Goal: Task Accomplishment & Management: Manage account settings

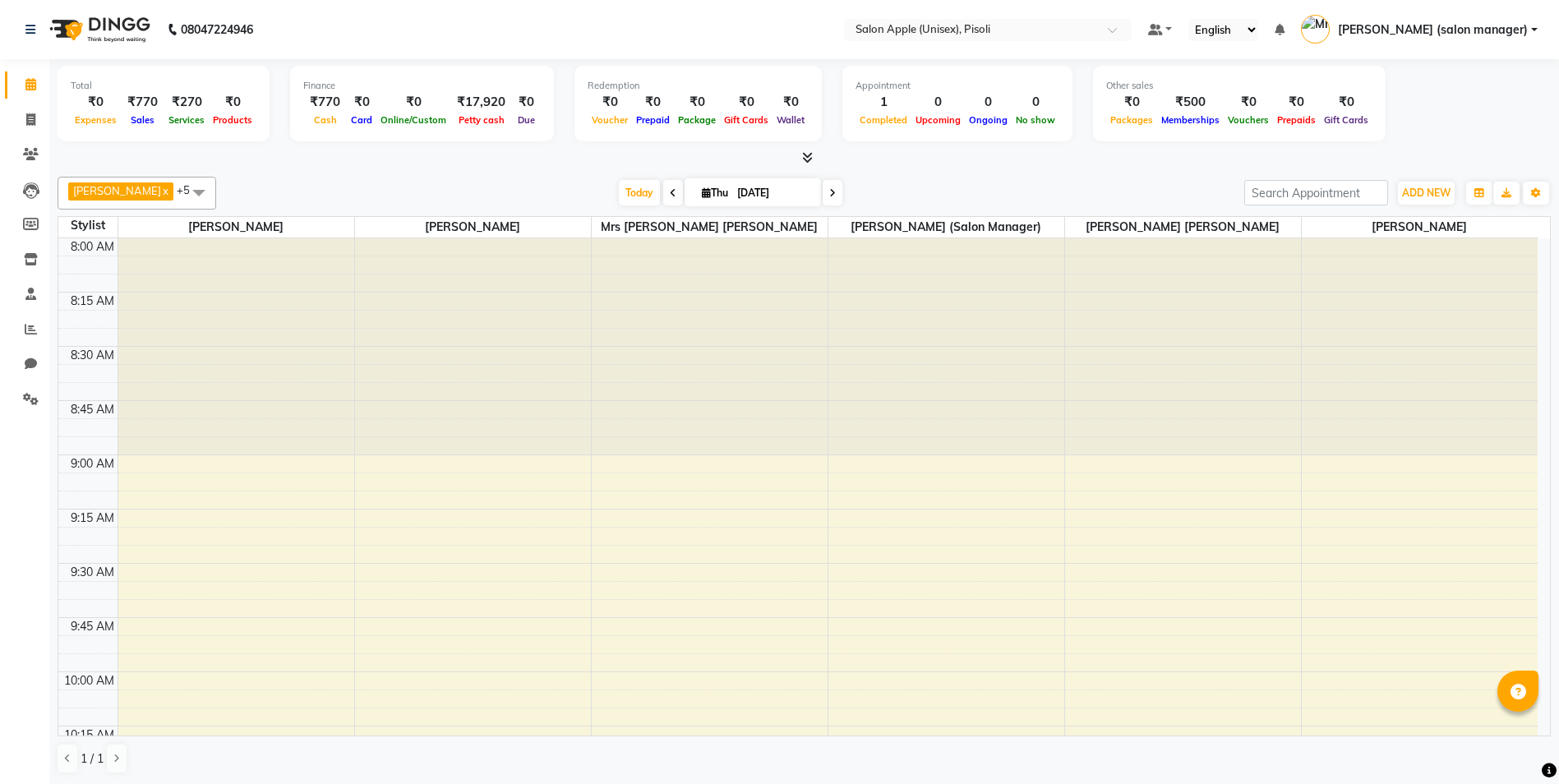
click at [805, 157] on icon at bounding box center [807, 157] width 11 height 12
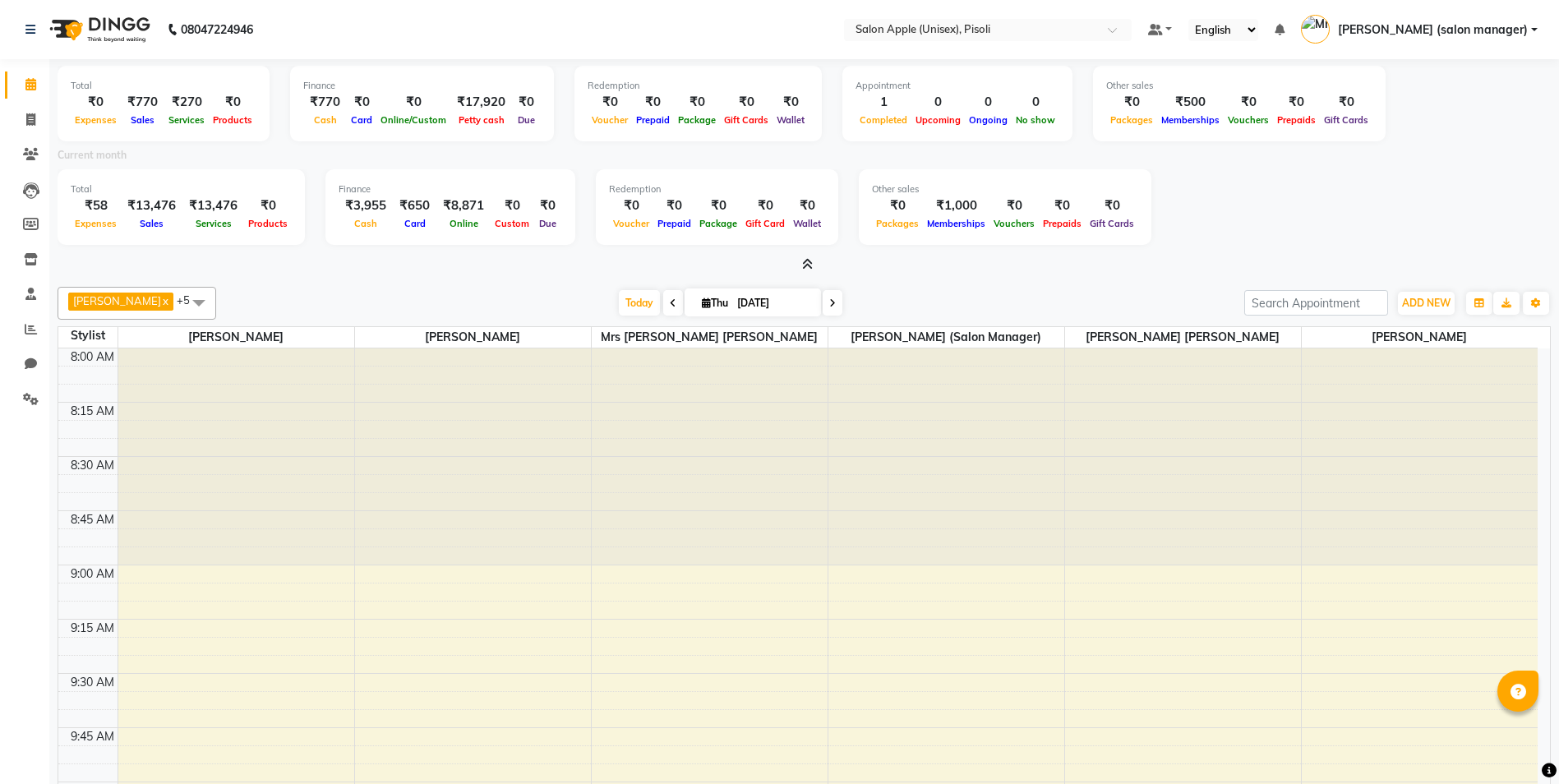
click at [809, 261] on icon at bounding box center [807, 264] width 11 height 12
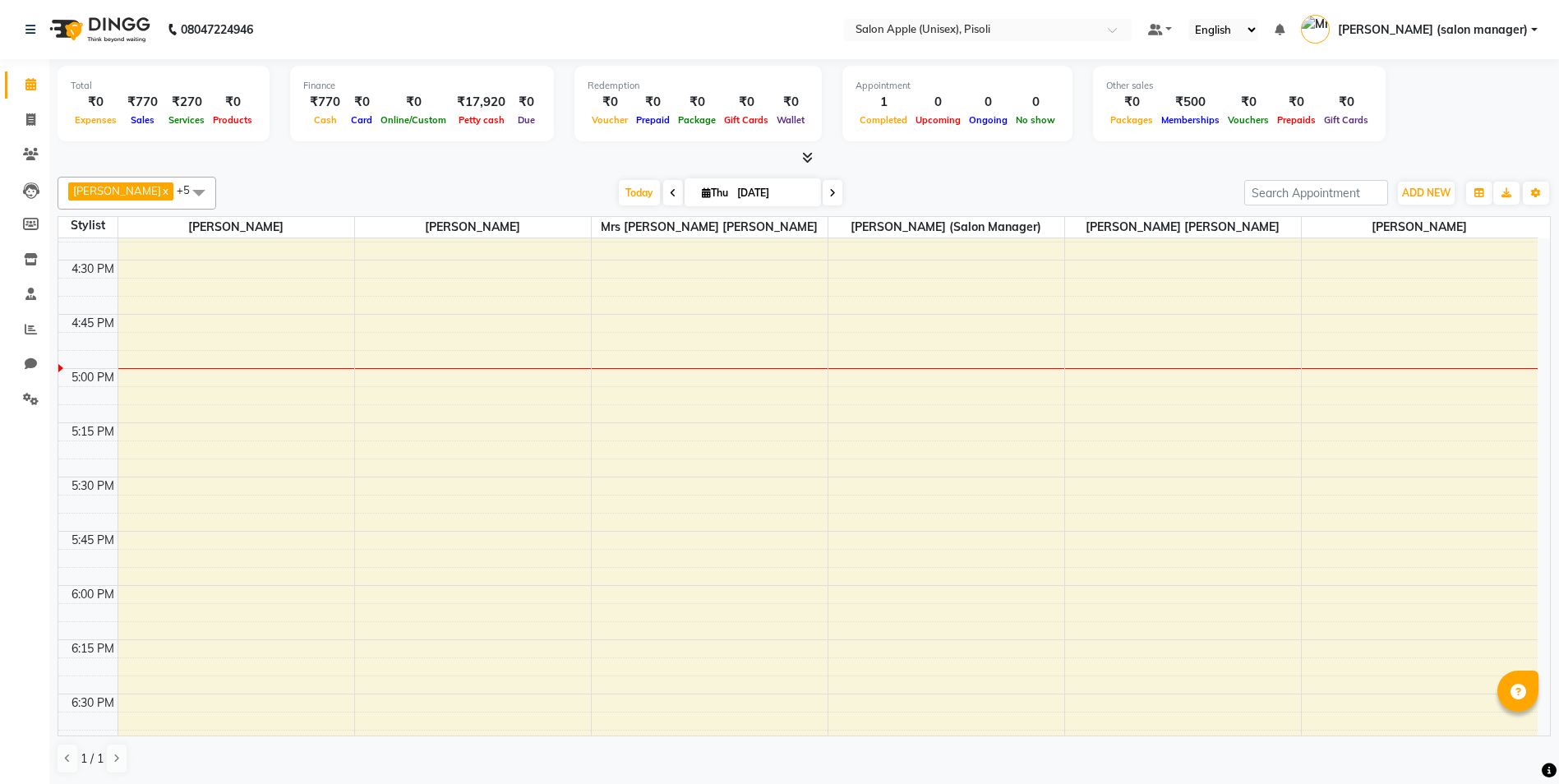
scroll to position [1725, 0]
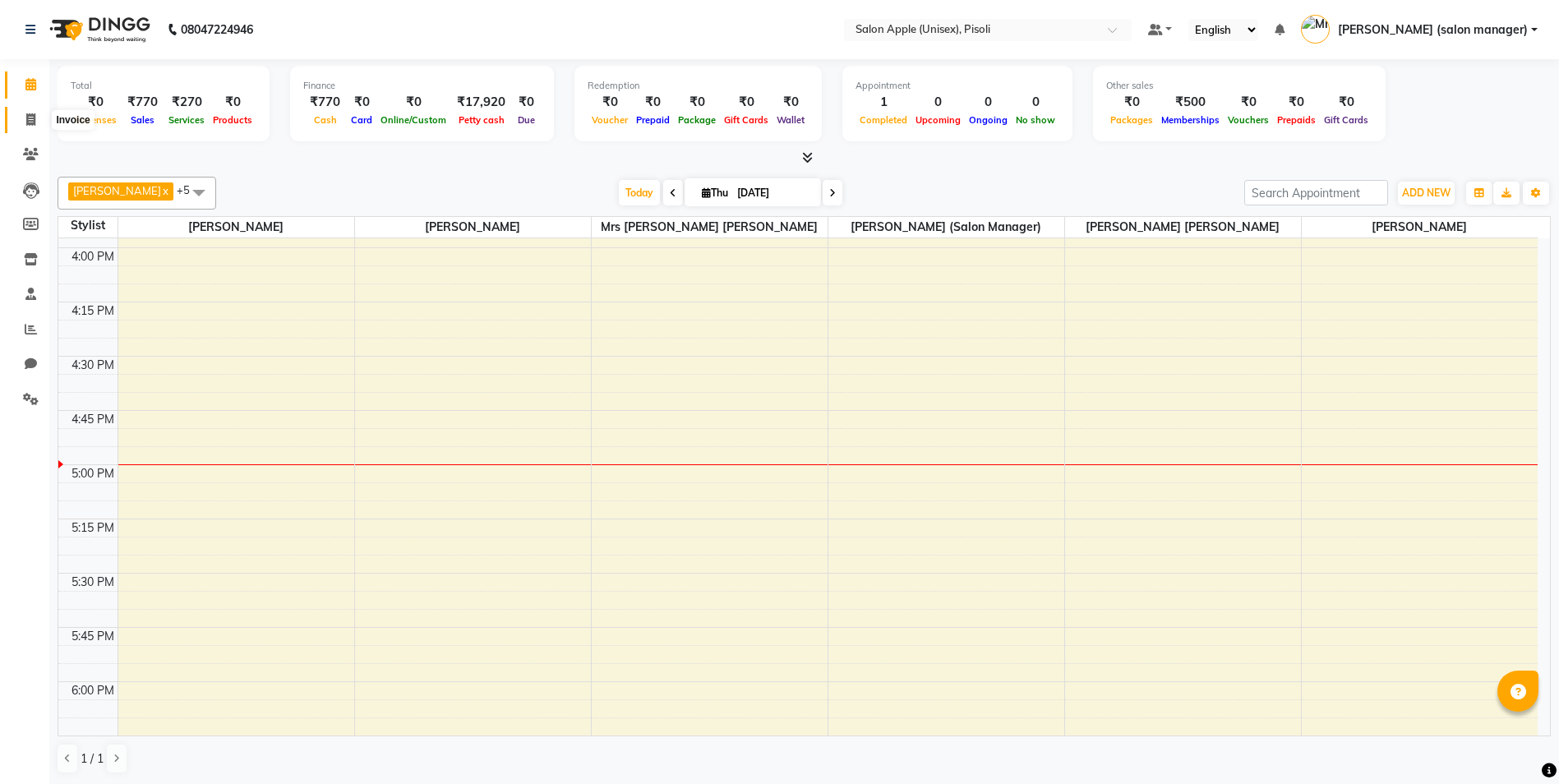
click at [32, 122] on icon at bounding box center [31, 119] width 9 height 12
select select "service"
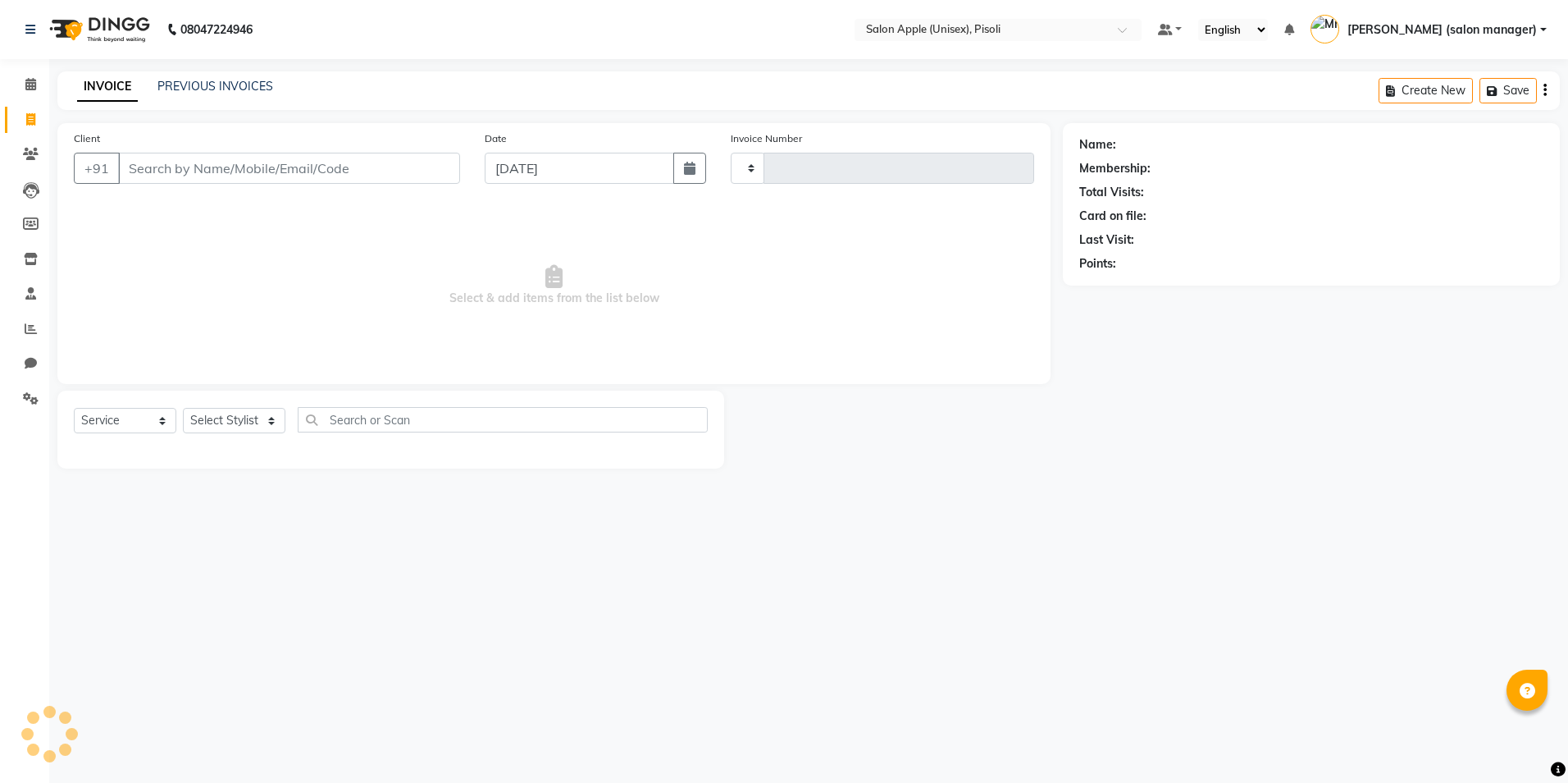
type input "0851"
select select "5282"
click at [187, 175] on input "Client" at bounding box center [289, 169] width 342 height 32
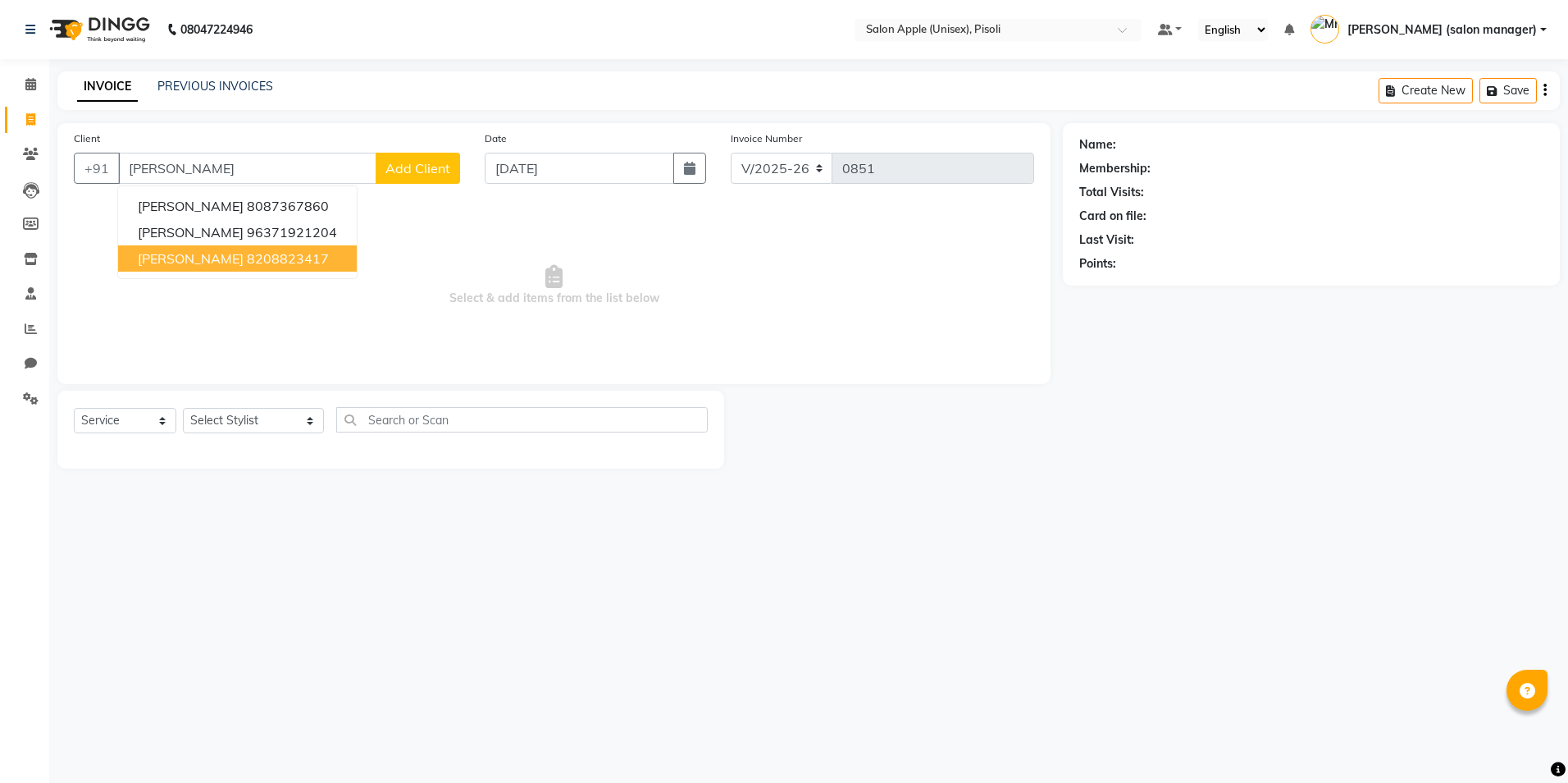
click at [225, 257] on span "[PERSON_NAME]" at bounding box center [190, 259] width 106 height 17
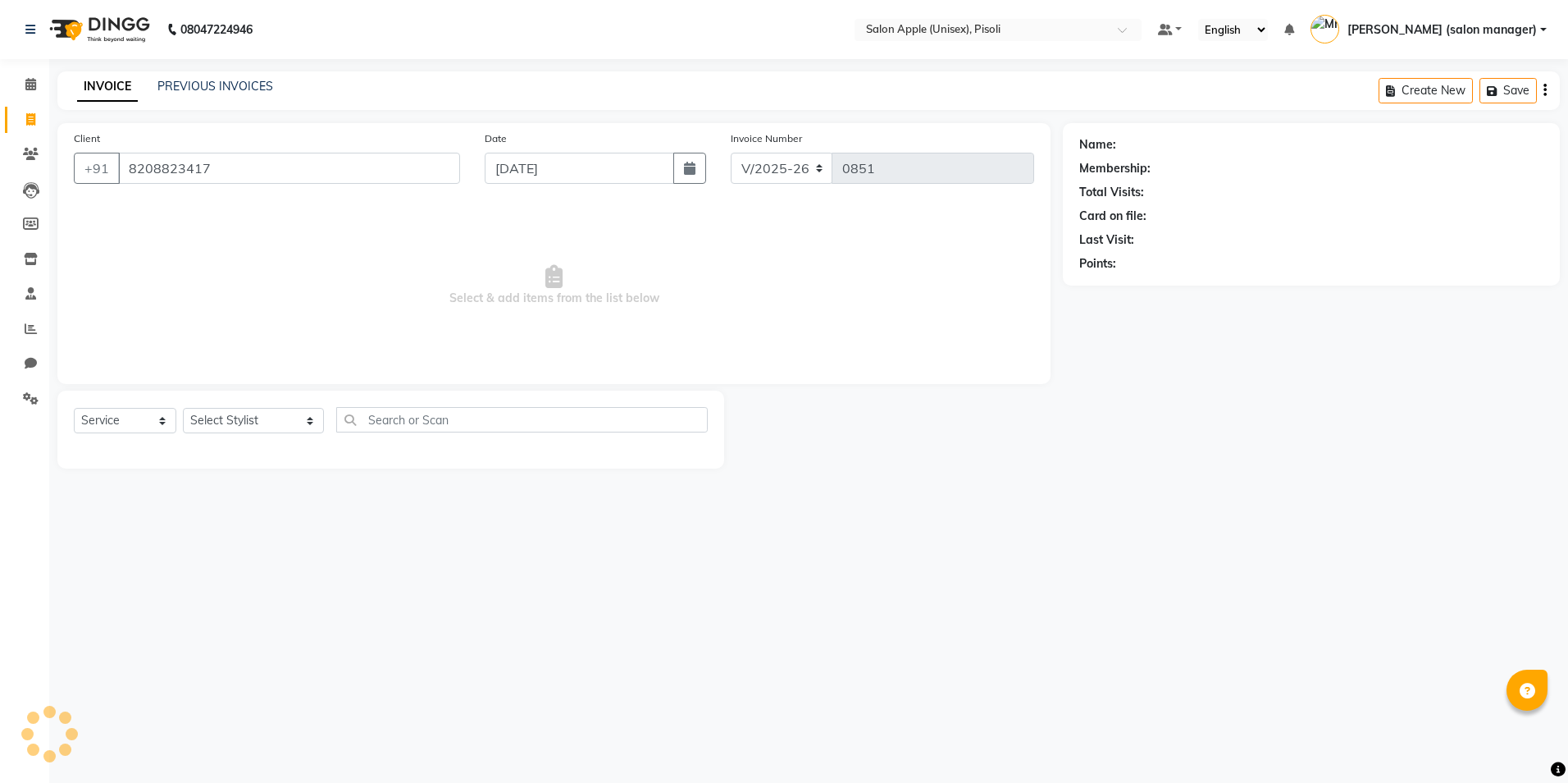
type input "8208823417"
select select "1: Object"
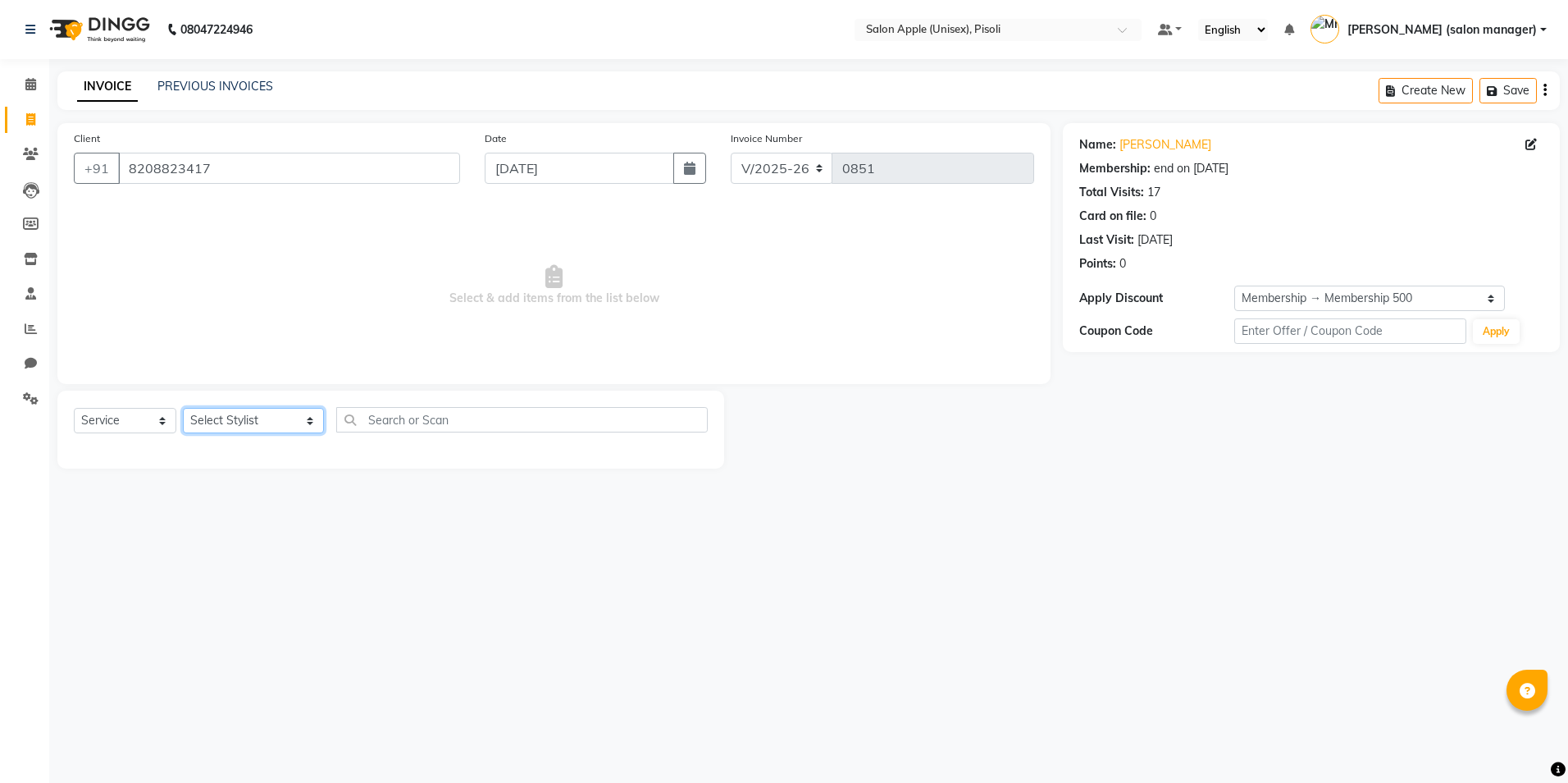
click at [207, 423] on select "Select Stylist [PERSON_NAME] Owner [PERSON_NAME] Owner [PERSON_NAME] [PERSON_NA…" at bounding box center [253, 421] width 141 height 26
select select "89717"
click at [183, 408] on select "Select Stylist [PERSON_NAME] Owner [PERSON_NAME] Owner [PERSON_NAME] [PERSON_NA…" at bounding box center [253, 421] width 141 height 26
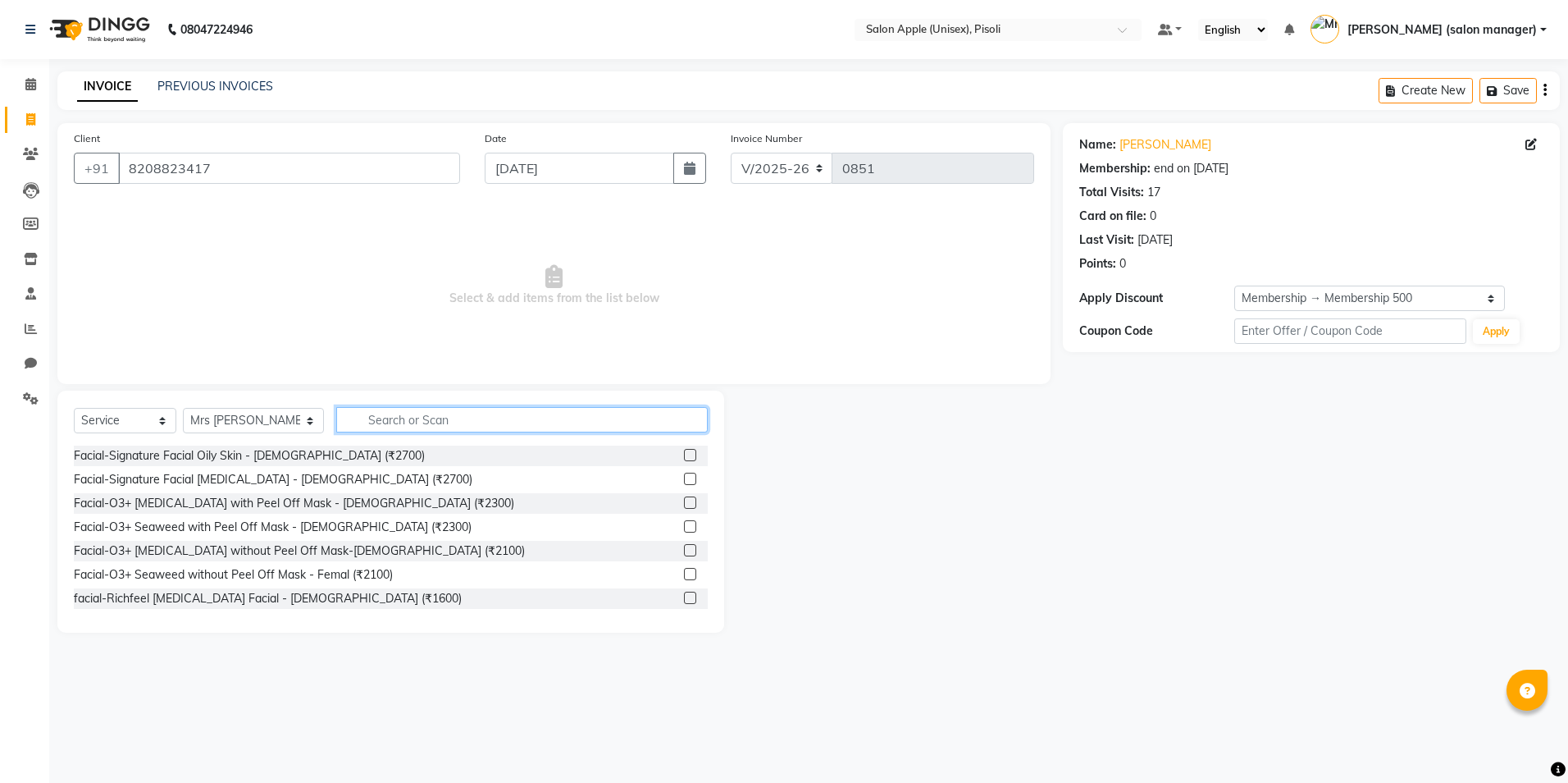
click at [406, 416] on input "text" at bounding box center [522, 420] width 371 height 26
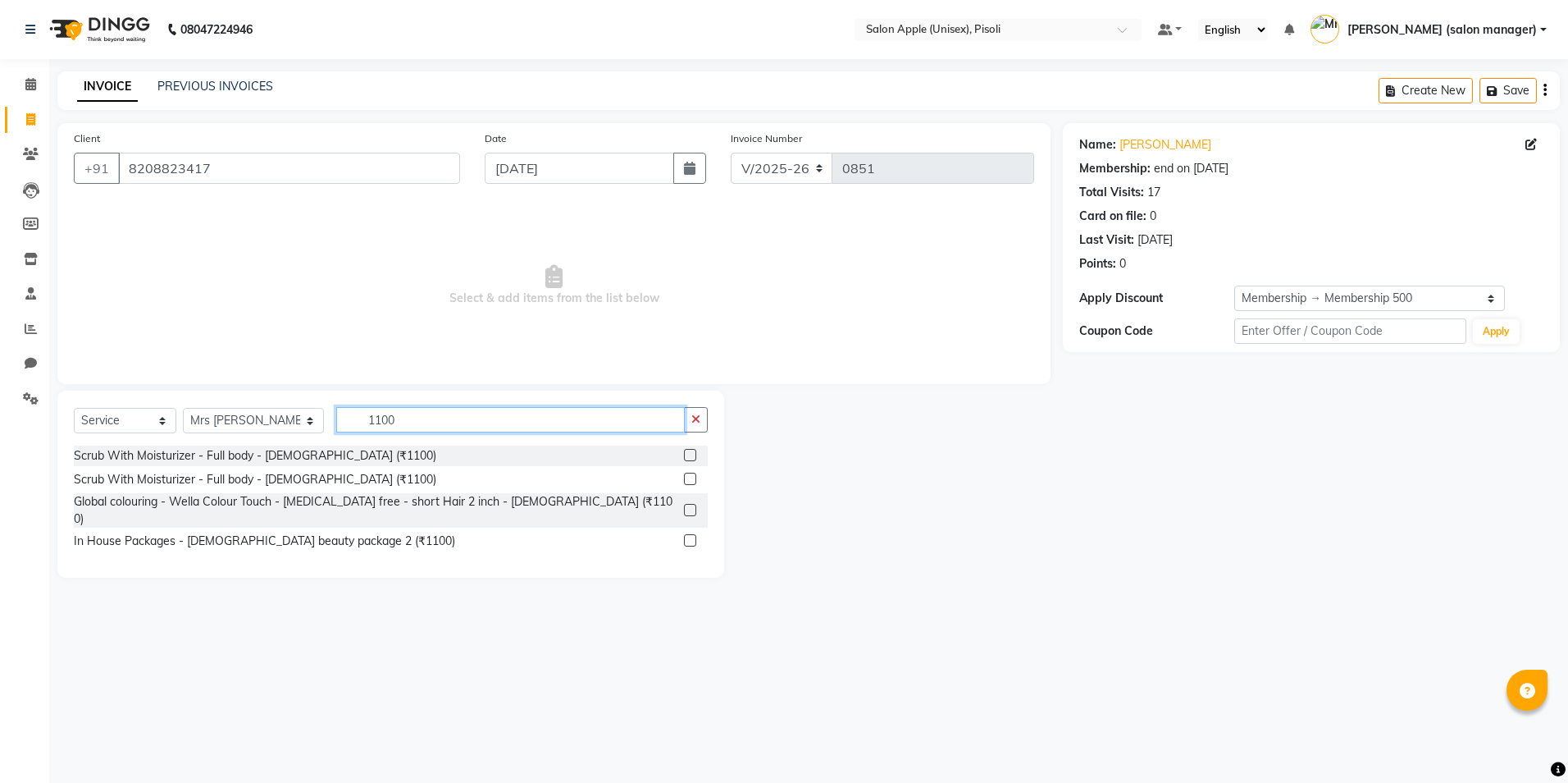
type input "1100"
click at [688, 534] on label at bounding box center [690, 539] width 12 height 12
click at [688, 535] on input "checkbox" at bounding box center [689, 540] width 11 height 11
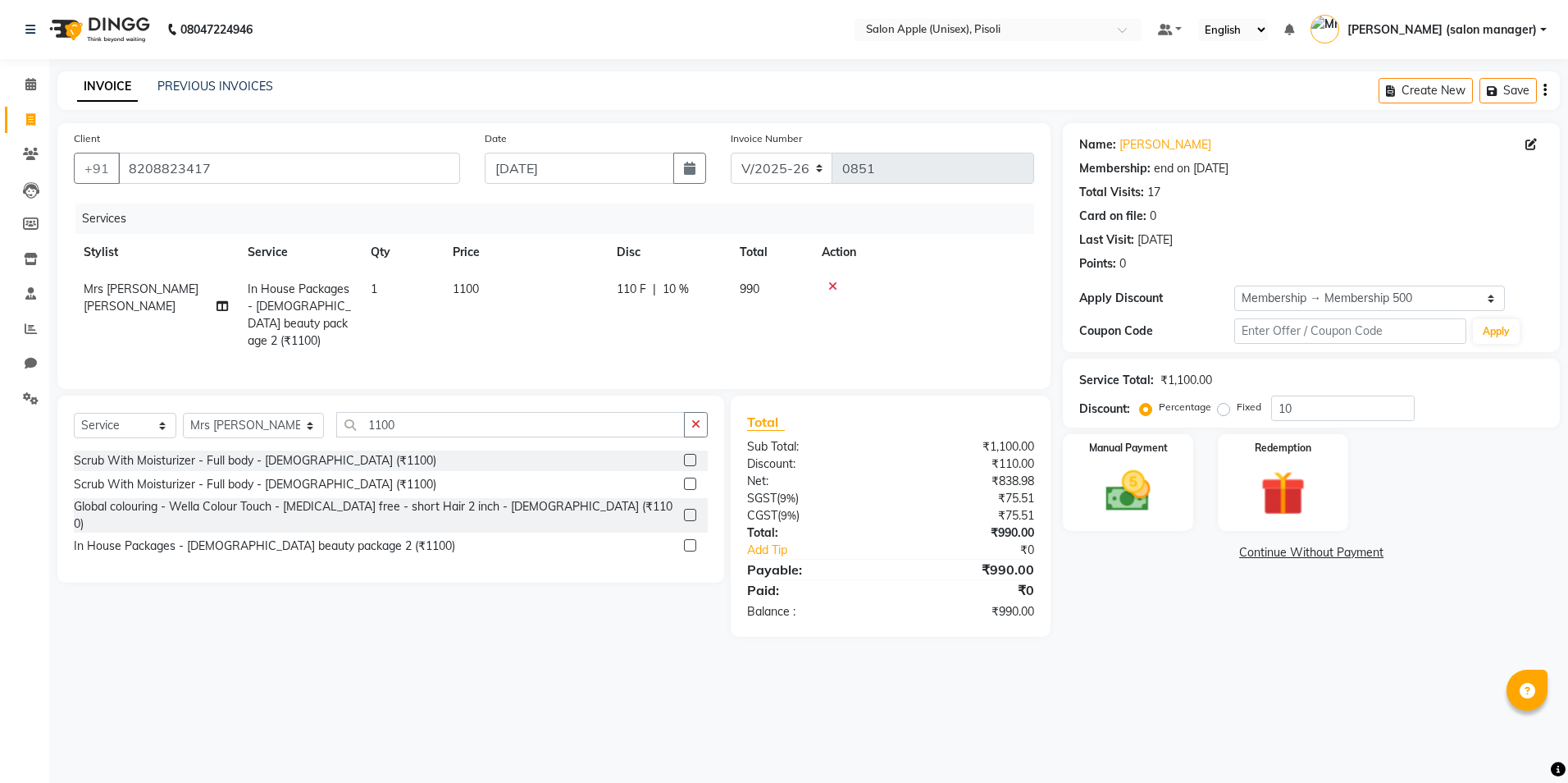
click at [688, 539] on label at bounding box center [690, 544] width 12 height 12
click at [688, 540] on input "checkbox" at bounding box center [689, 545] width 11 height 11
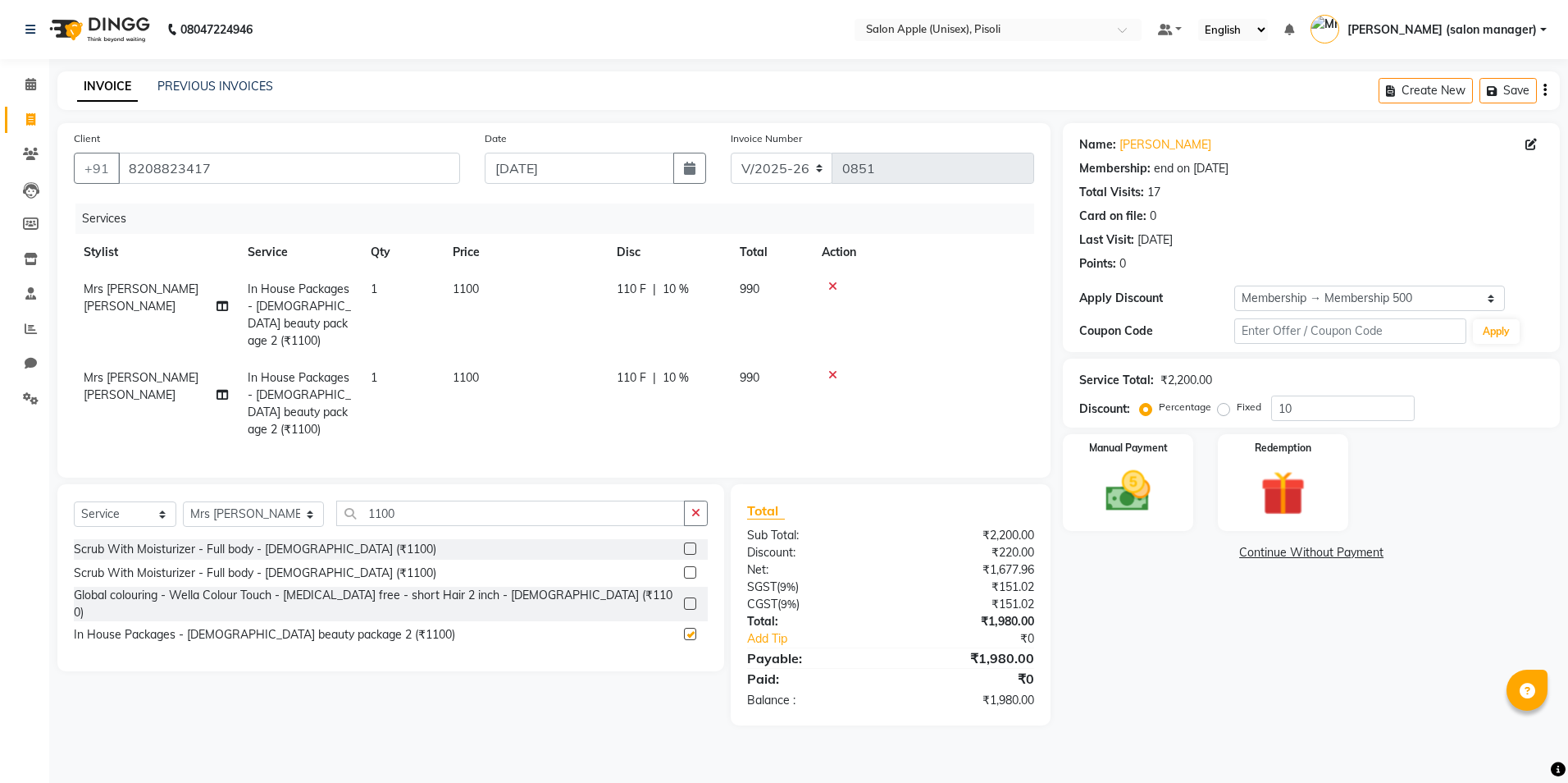
checkbox input "false"
drag, startPoint x: 1311, startPoint y: 408, endPoint x: 1300, endPoint y: 408, distance: 11.0
click at [1313, 408] on input "10" at bounding box center [1343, 408] width 144 height 26
type input "1"
click at [1502, 94] on button "Save" at bounding box center [1507, 91] width 57 height 26
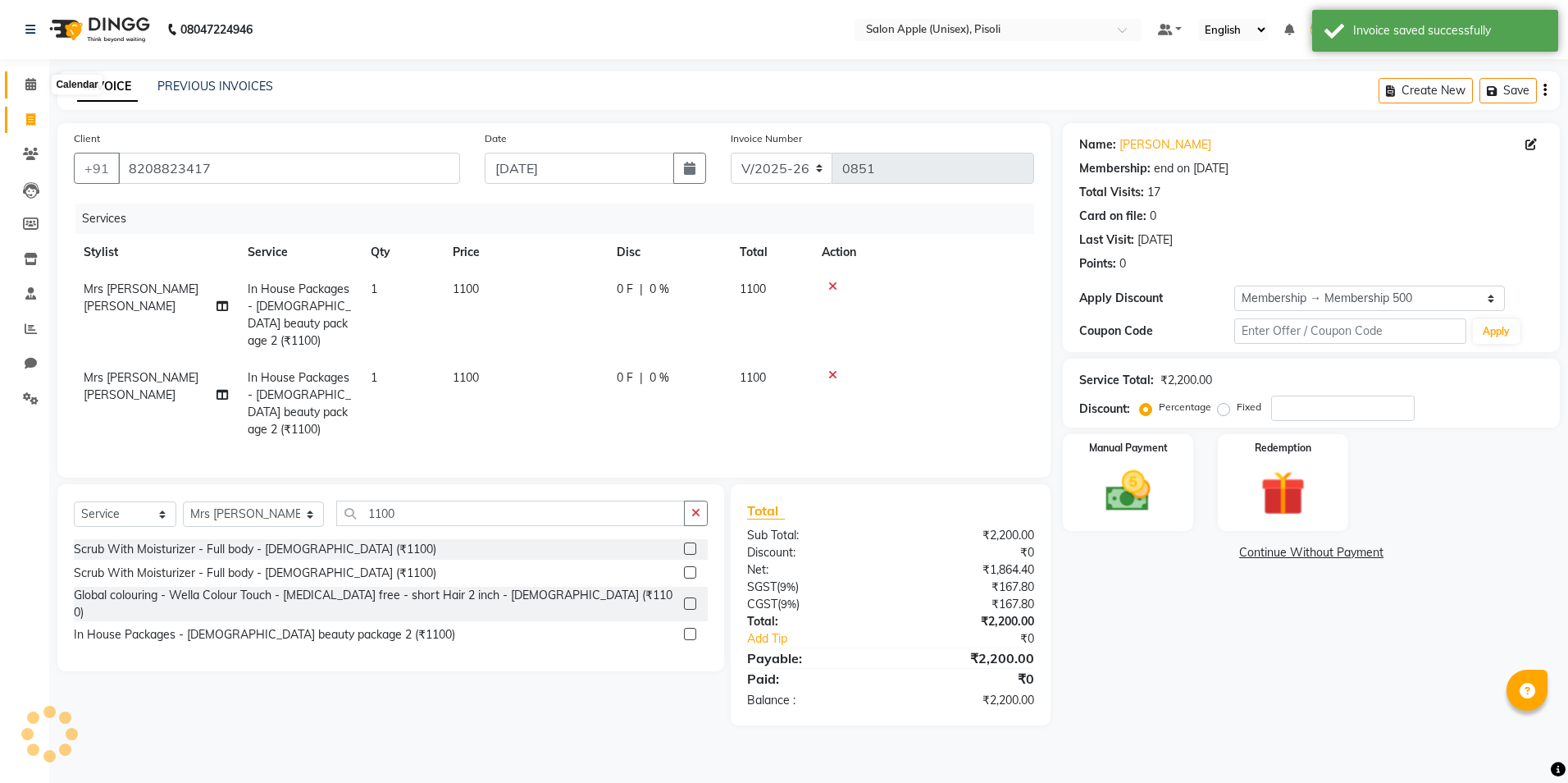
click at [29, 86] on icon at bounding box center [31, 84] width 11 height 12
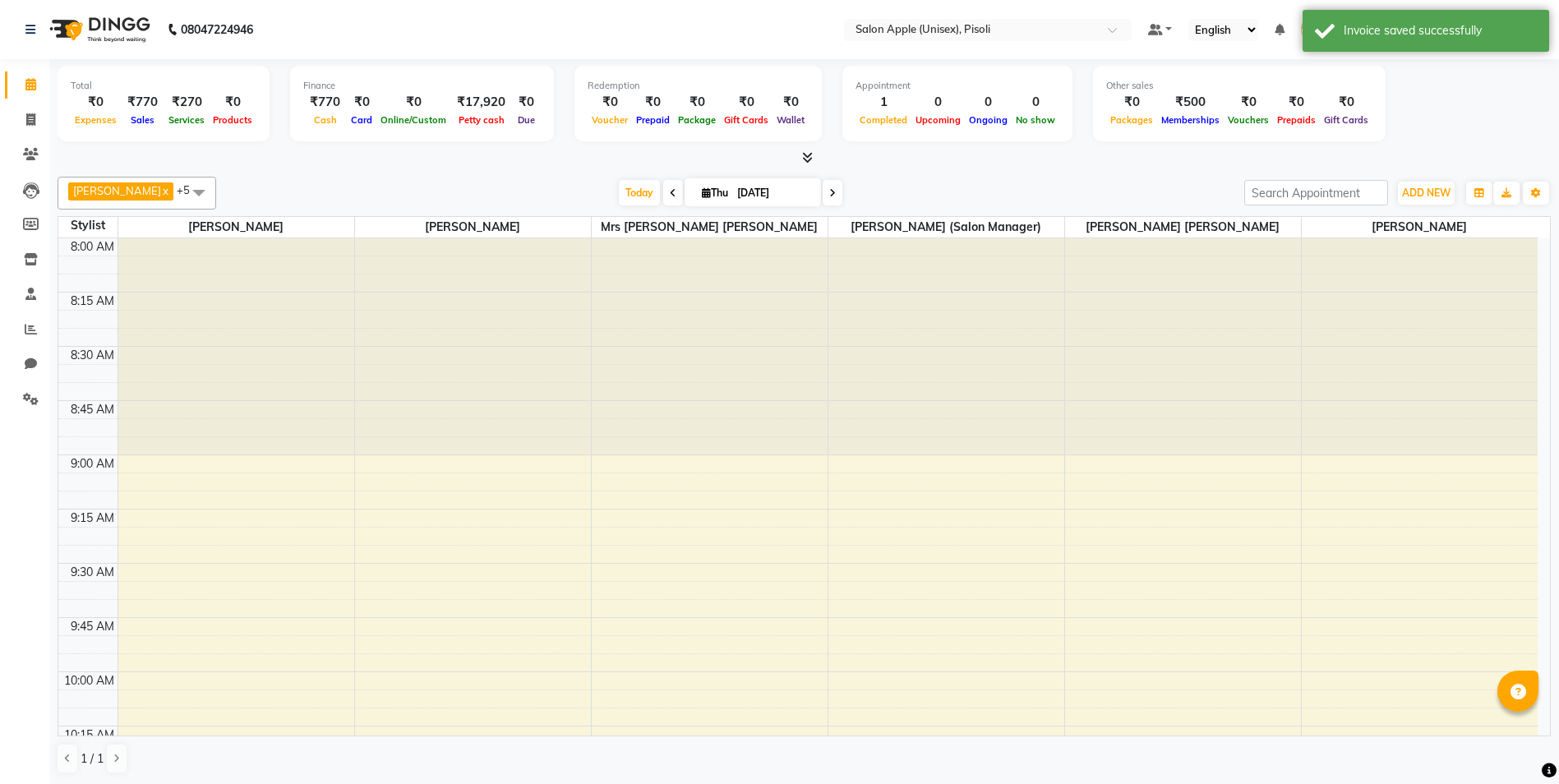
click at [807, 161] on icon at bounding box center [807, 157] width 11 height 12
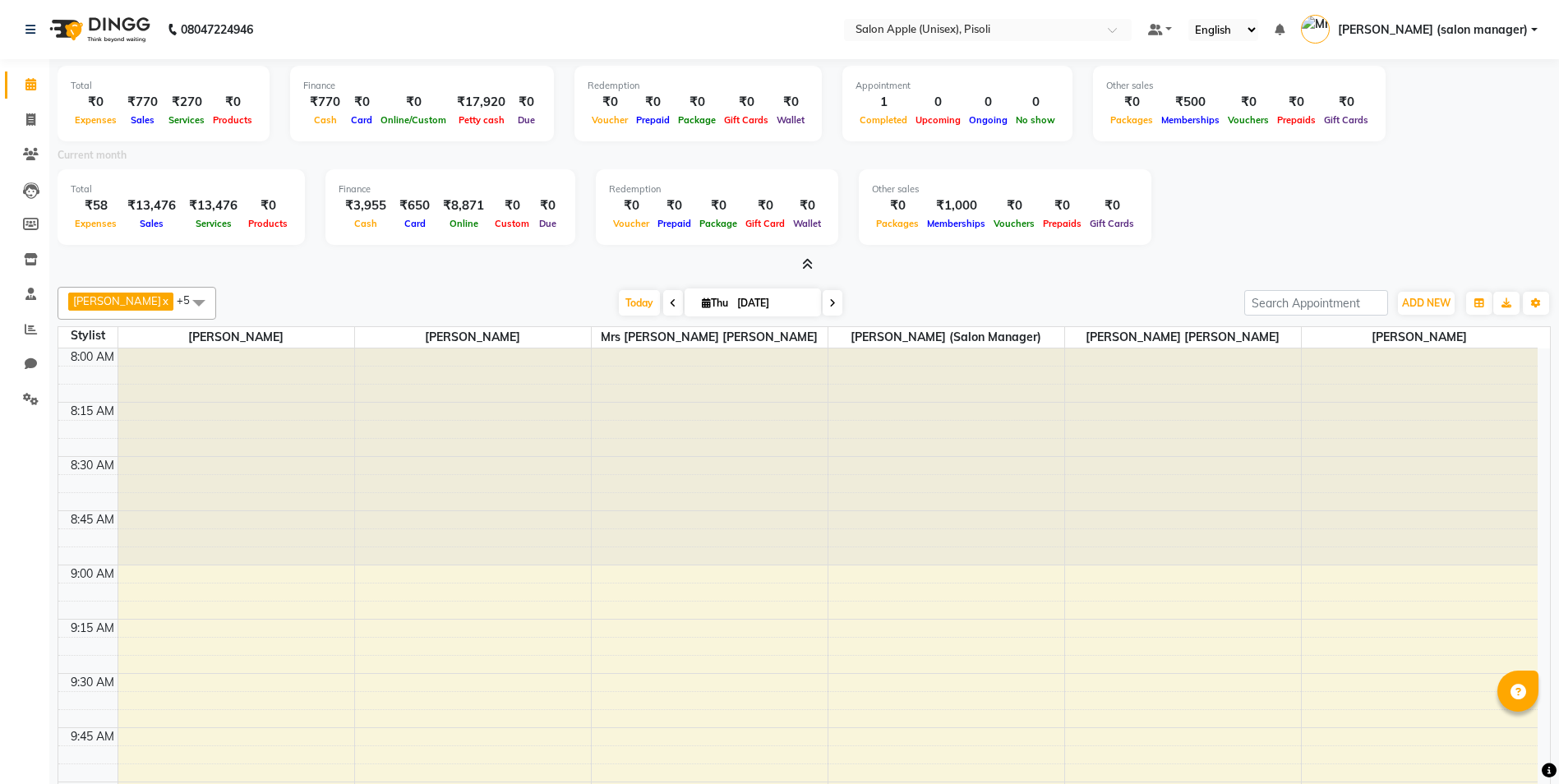
click at [807, 263] on icon at bounding box center [807, 264] width 11 height 12
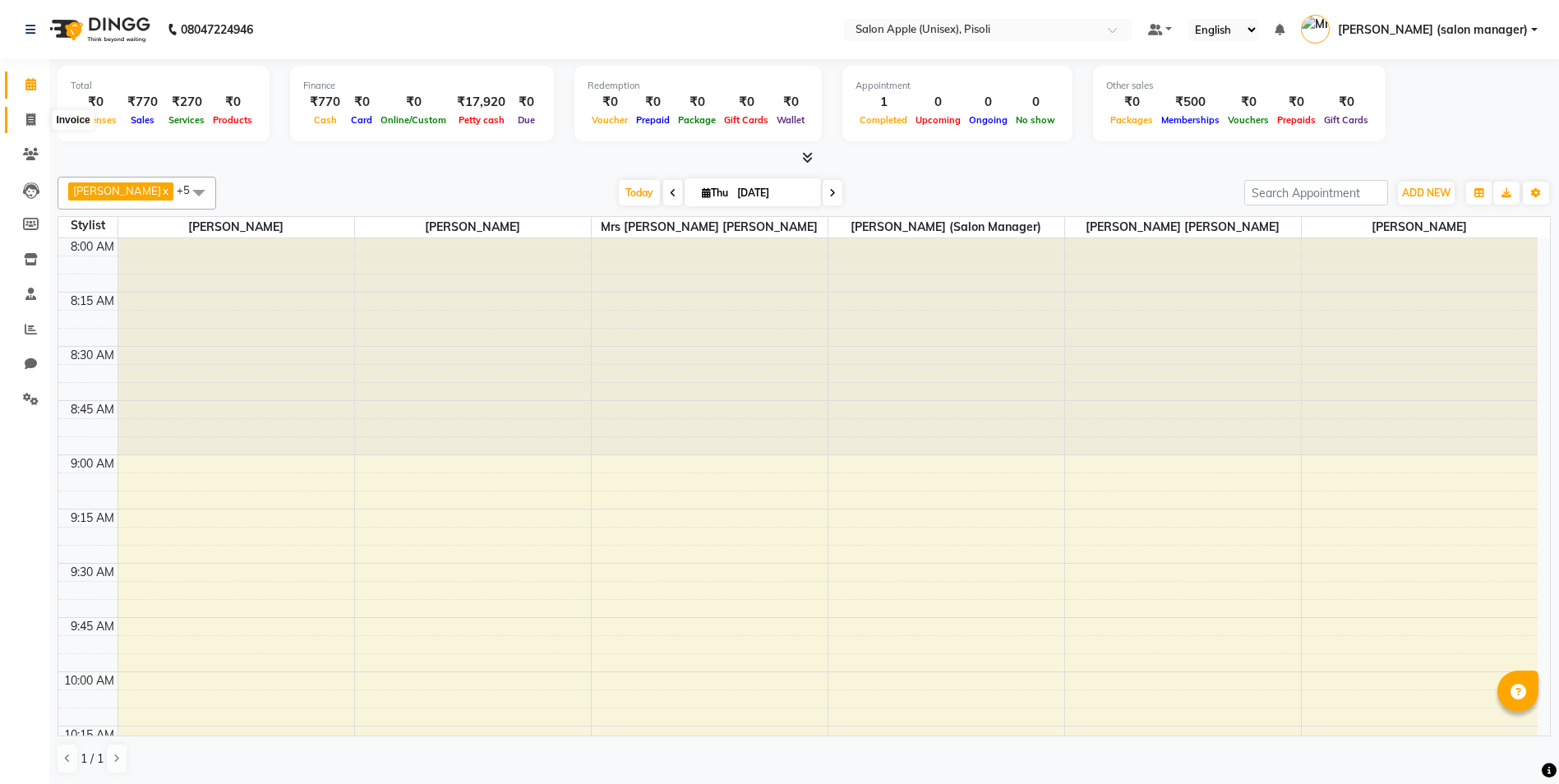
click at [33, 121] on icon at bounding box center [31, 119] width 9 height 12
select select "service"
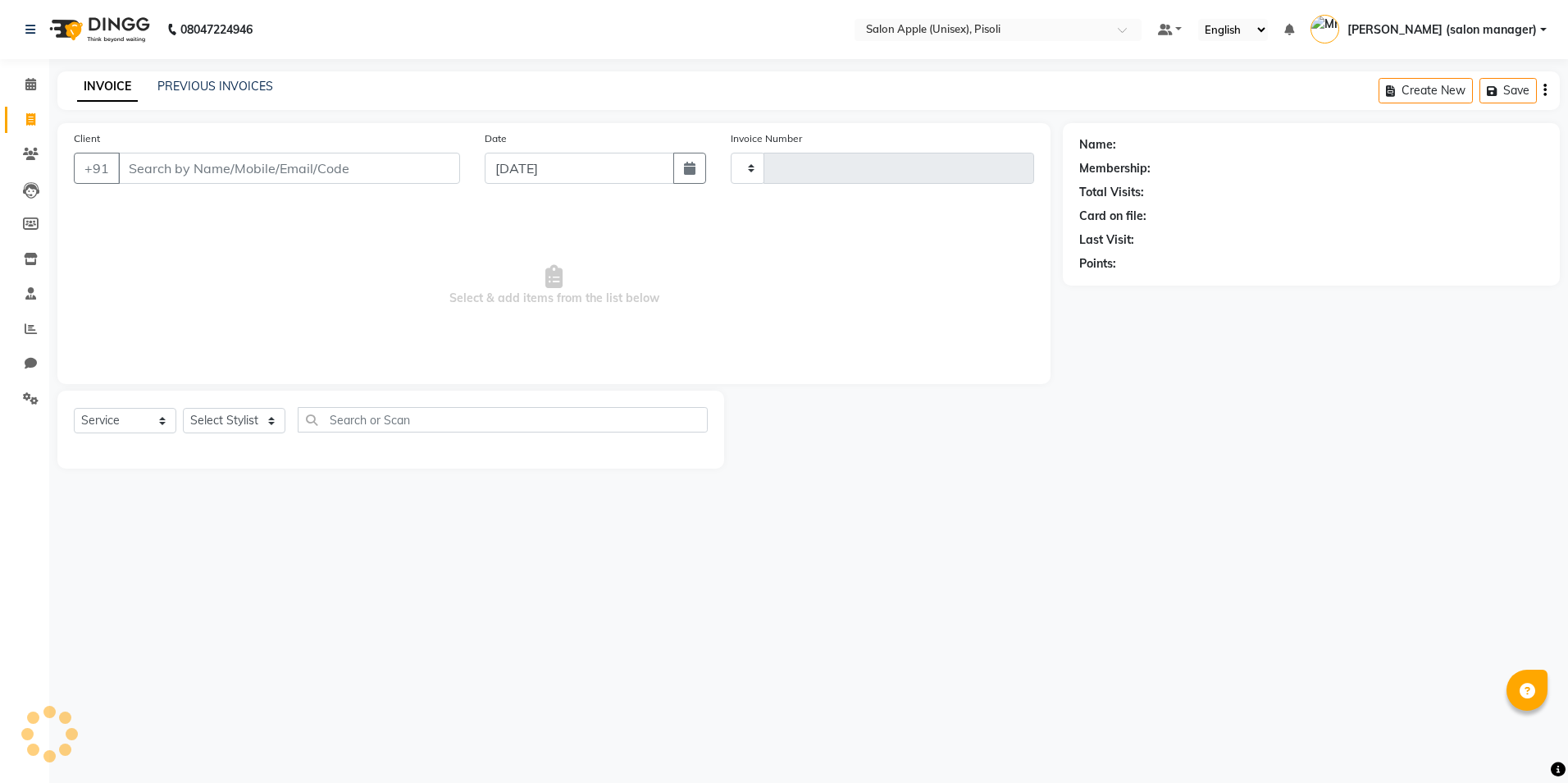
type input "0851"
select select "5282"
click at [1484, 99] on button "Open Invoices" at bounding box center [1482, 91] width 109 height 26
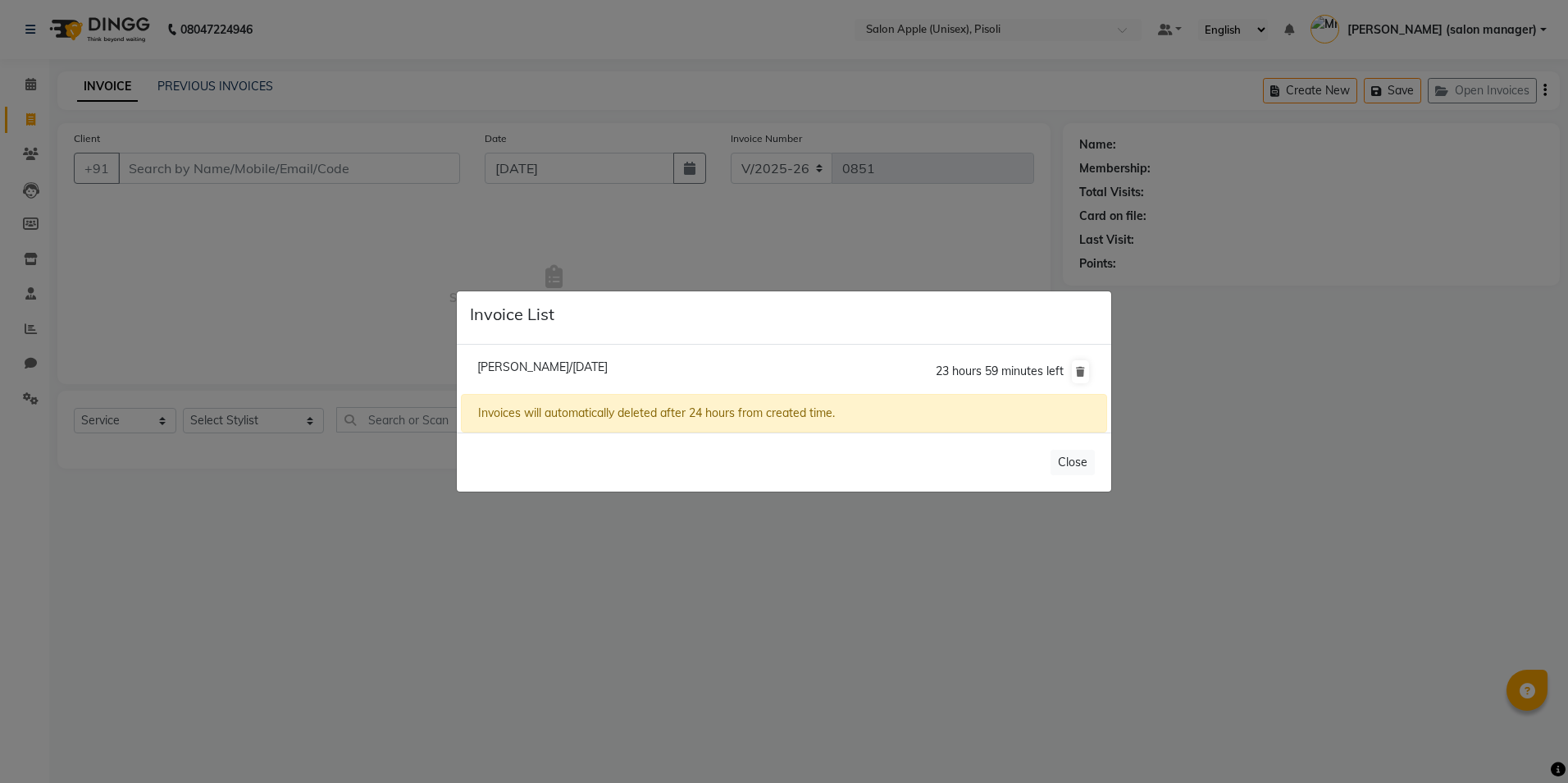
click at [607, 367] on span "[PERSON_NAME]/[DATE]" at bounding box center [542, 367] width 130 height 15
type input "8208823417"
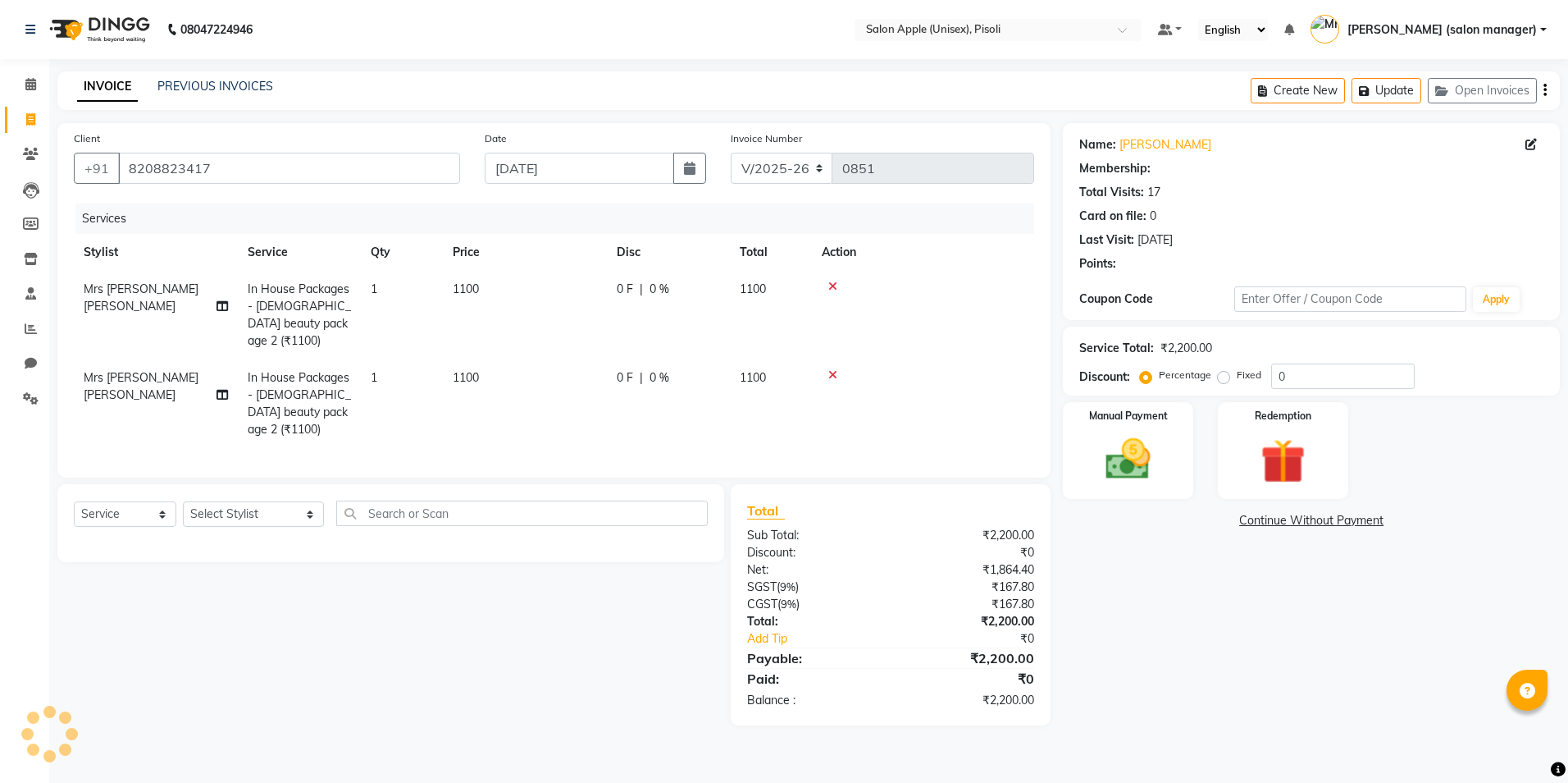
select select "1: Object"
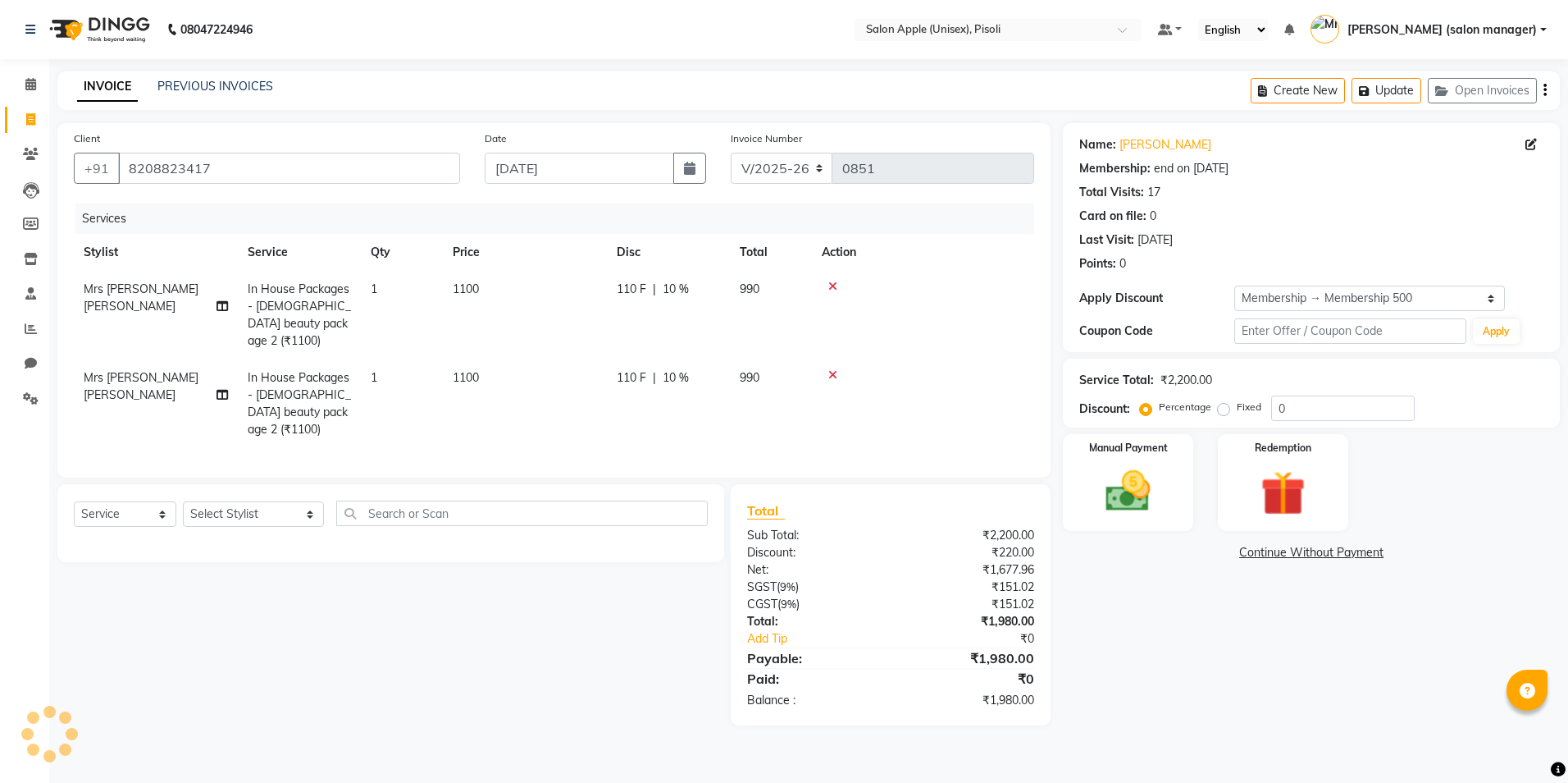
type input "10"
click at [35, 82] on icon at bounding box center [31, 84] width 11 height 12
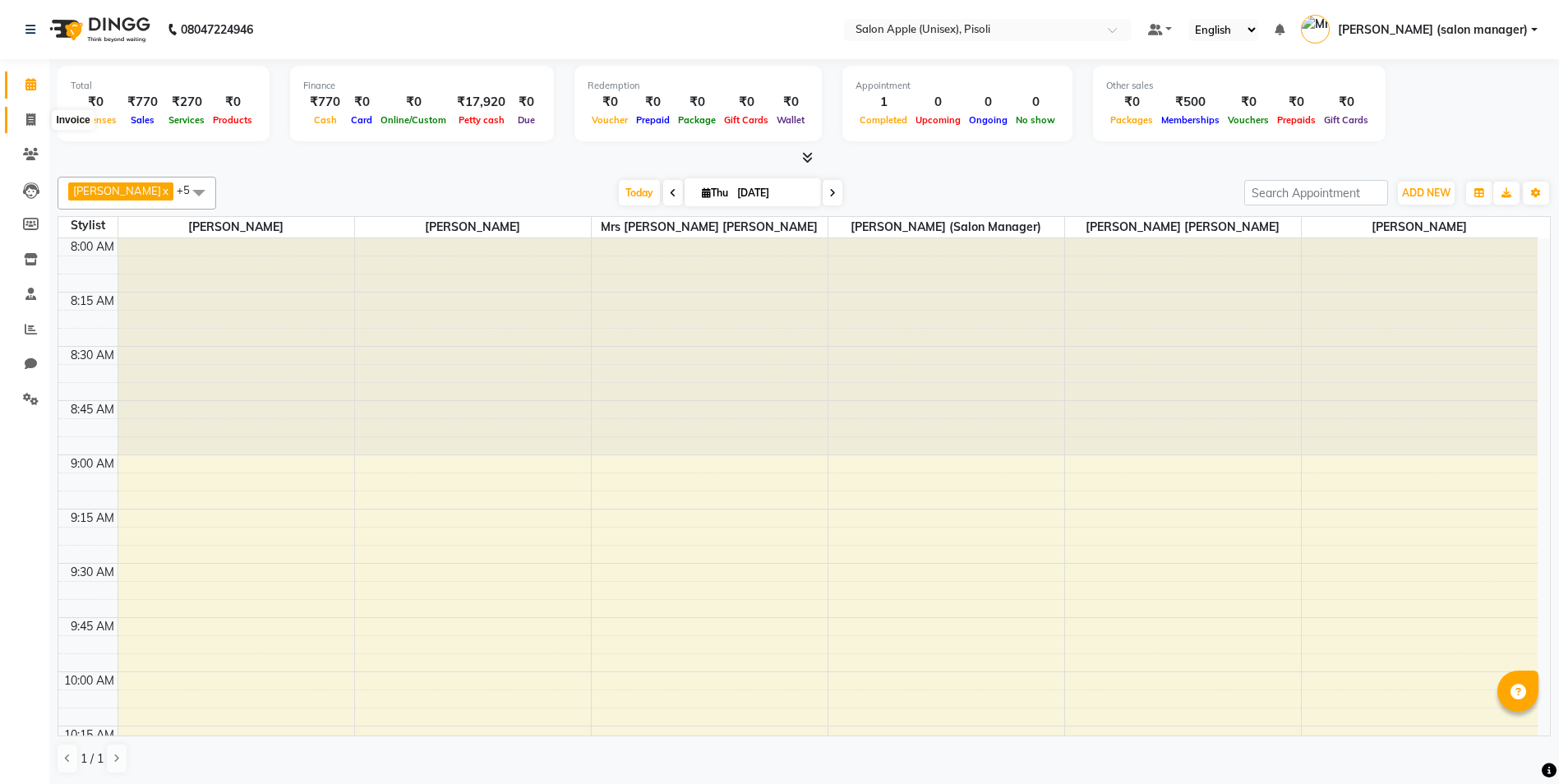
click at [27, 119] on icon at bounding box center [31, 119] width 9 height 12
select select "5282"
select select "service"
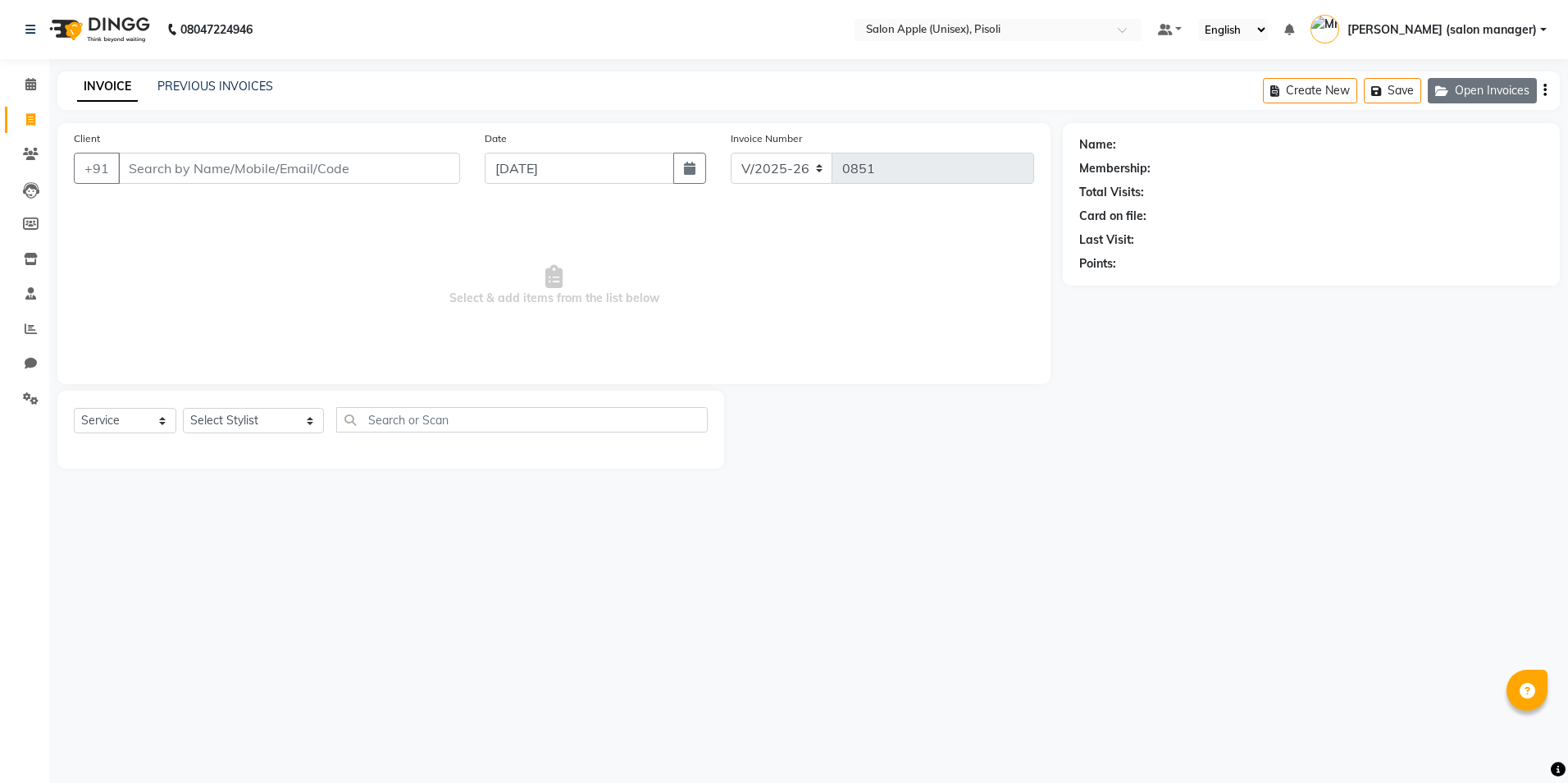
click at [1492, 89] on button "Open Invoices" at bounding box center [1482, 91] width 109 height 26
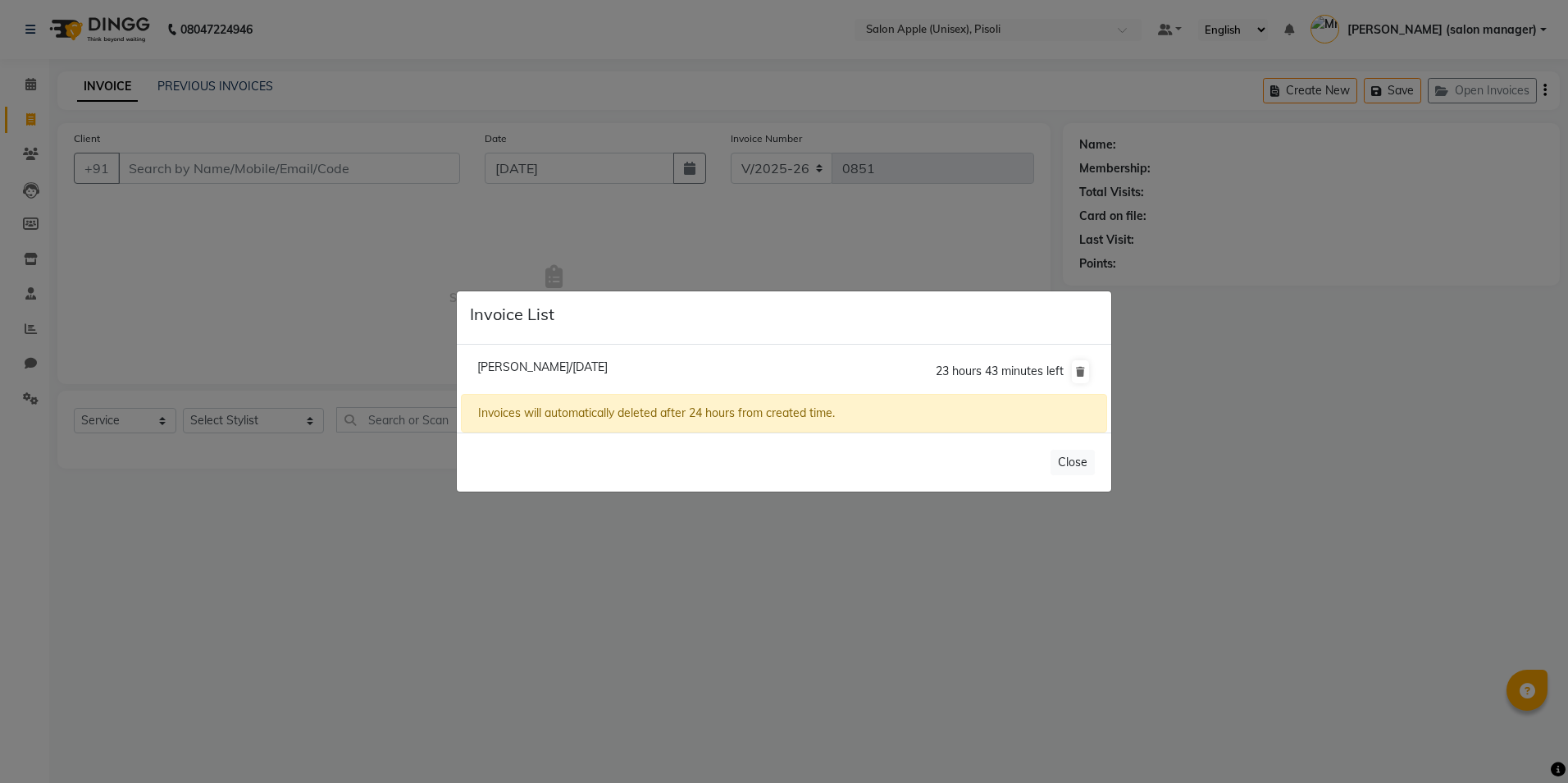
click at [607, 372] on span "[PERSON_NAME]/[DATE]" at bounding box center [542, 367] width 130 height 15
type input "8208823417"
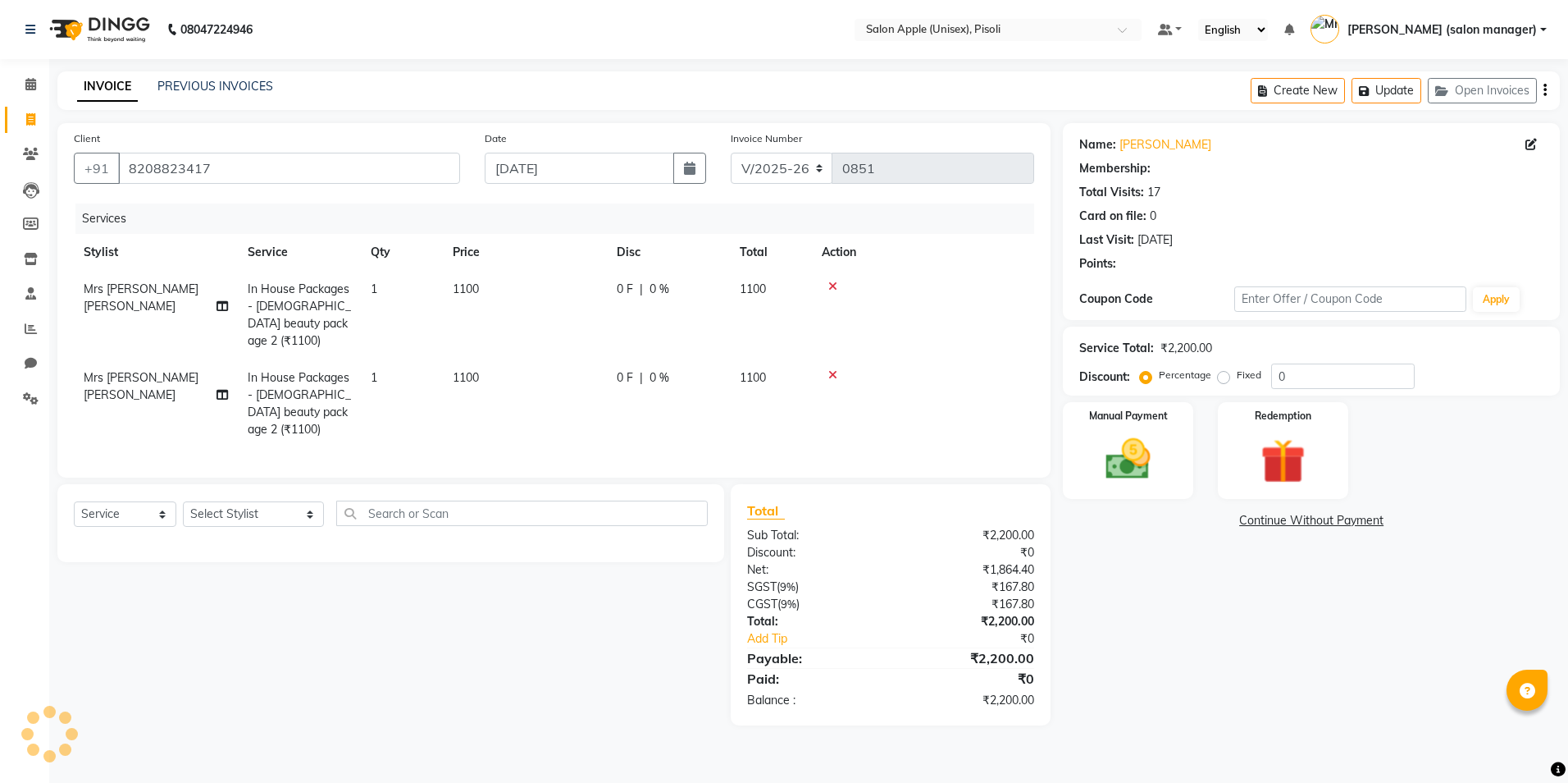
select select "1: Object"
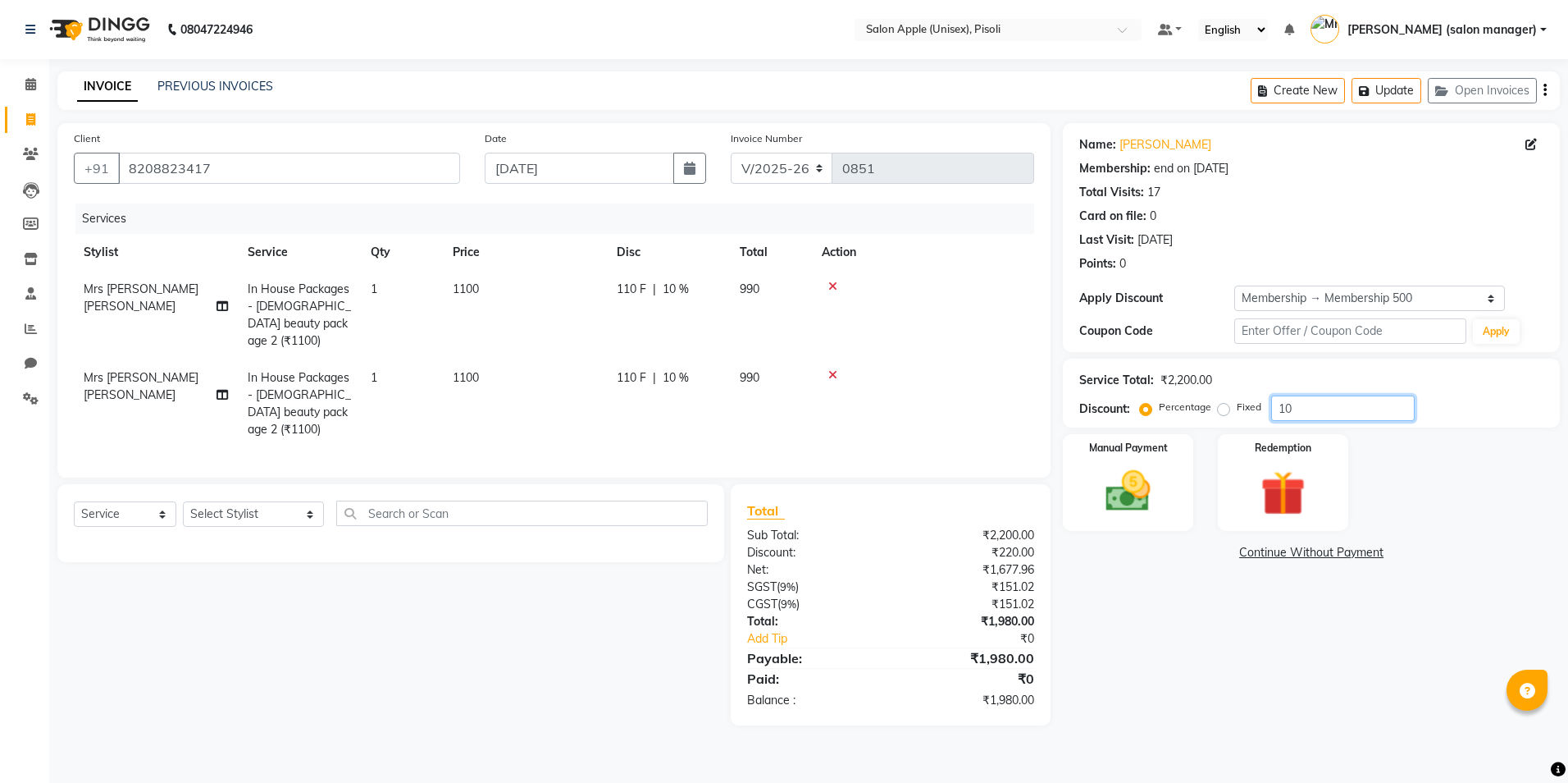
click at [1300, 405] on input "10" at bounding box center [1343, 408] width 144 height 26
type input "1"
click at [127, 501] on select "Select Service Product Membership Package Voucher Prepaid Gift Card" at bounding box center [125, 514] width 102 height 26
click at [326, 666] on div "Select Service Product Membership Package Voucher Prepaid Gift Card Select Styl…" at bounding box center [384, 604] width 679 height 241
click at [1130, 498] on img at bounding box center [1128, 491] width 76 height 54
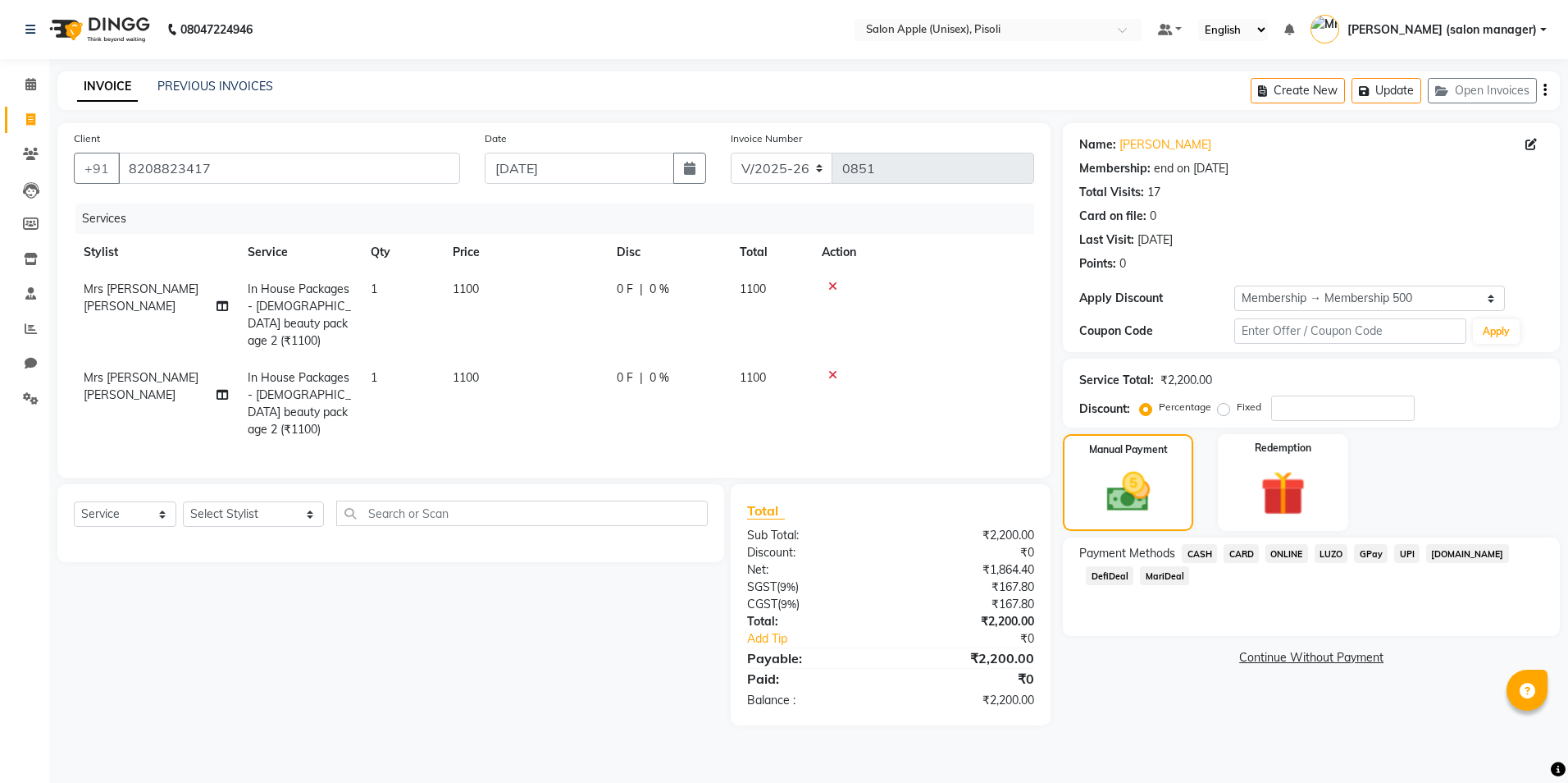
click at [1278, 551] on span "ONLINE" at bounding box center [1286, 553] width 42 height 19
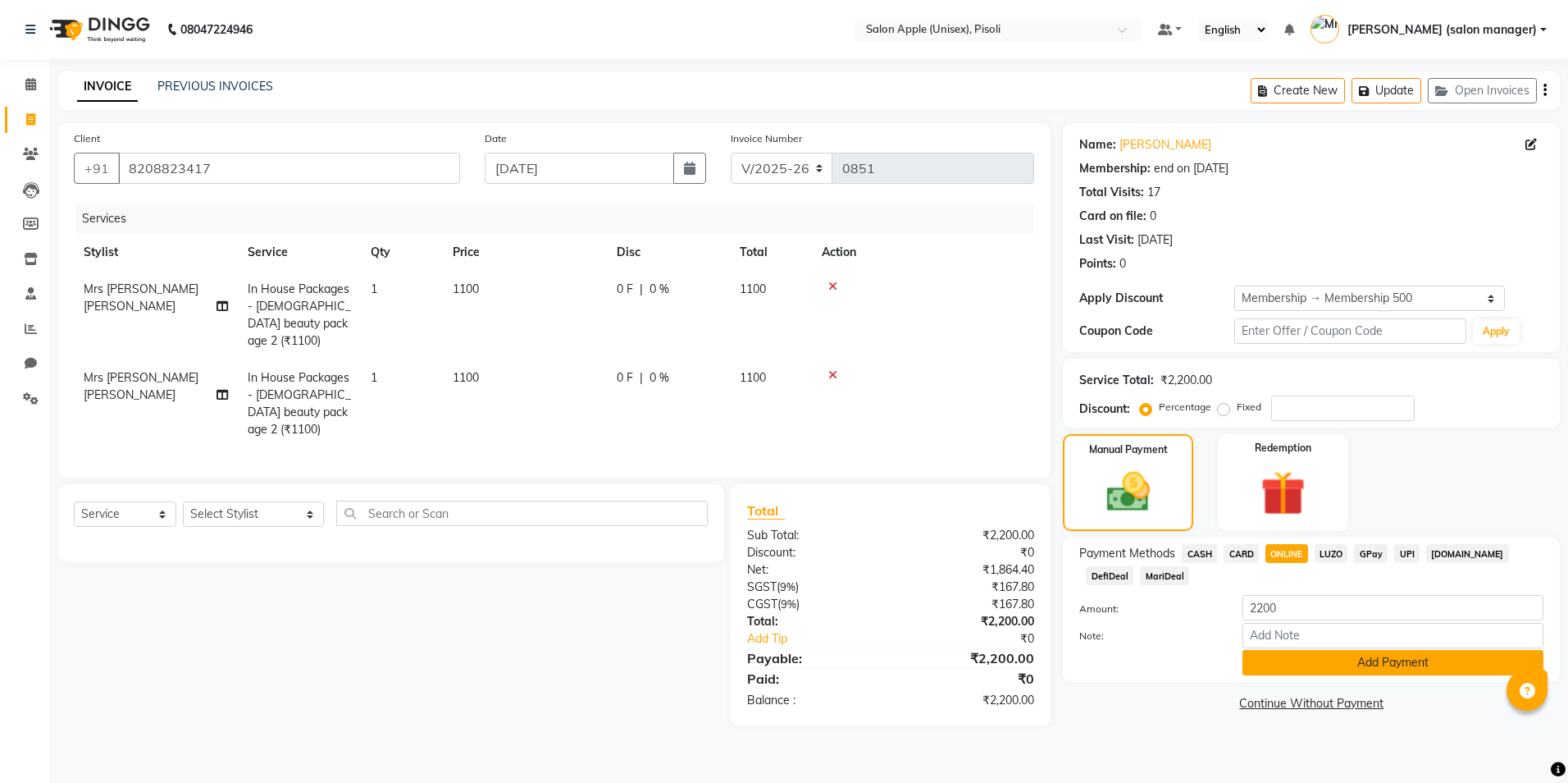
click at [1274, 662] on button "Add Payment" at bounding box center [1393, 662] width 301 height 26
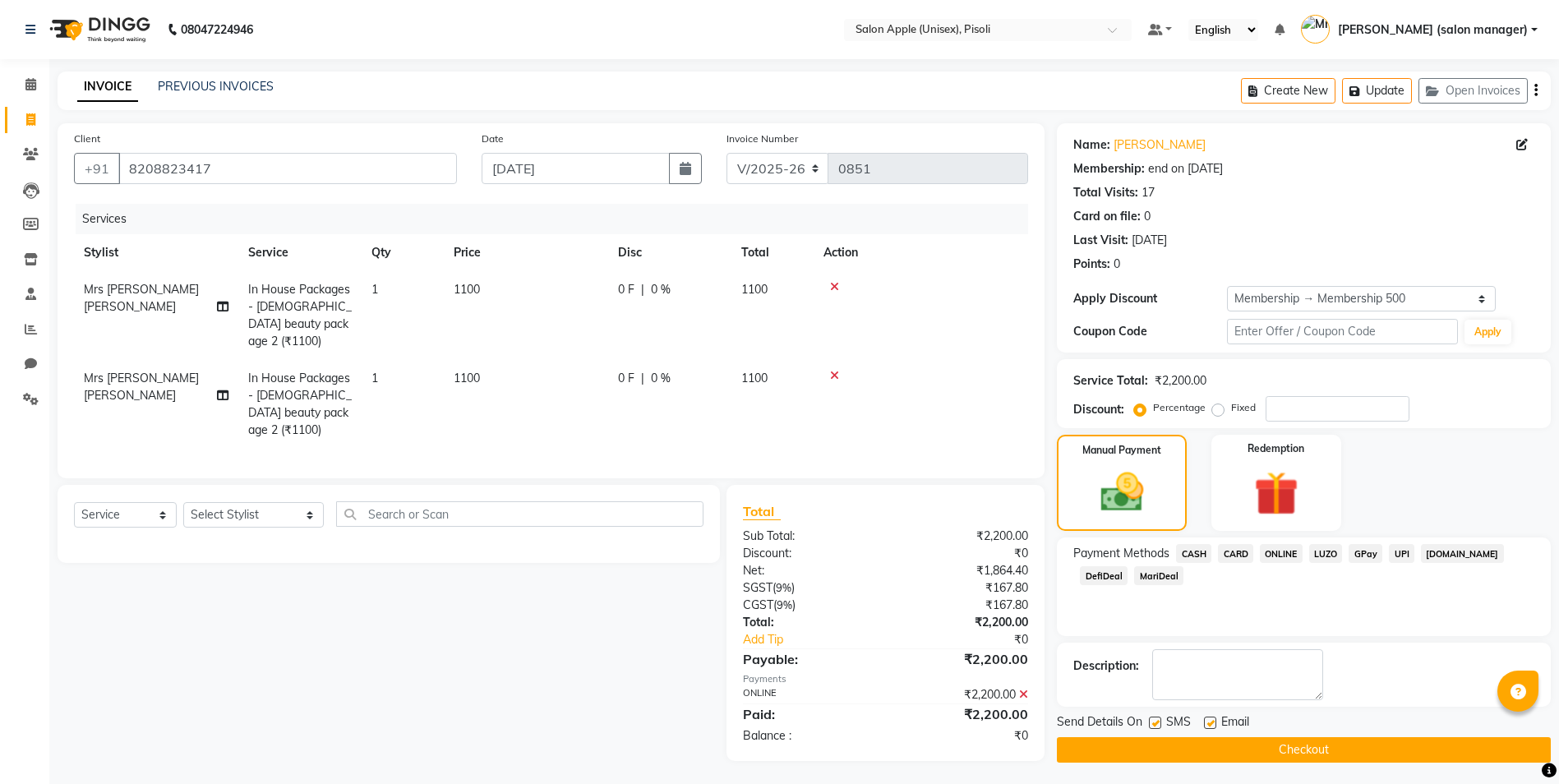
click at [1213, 727] on label at bounding box center [1210, 722] width 12 height 12
click at [1213, 727] on input "checkbox" at bounding box center [1209, 723] width 11 height 11
checkbox input "false"
click at [1207, 760] on button "Checkout" at bounding box center [1303, 749] width 494 height 26
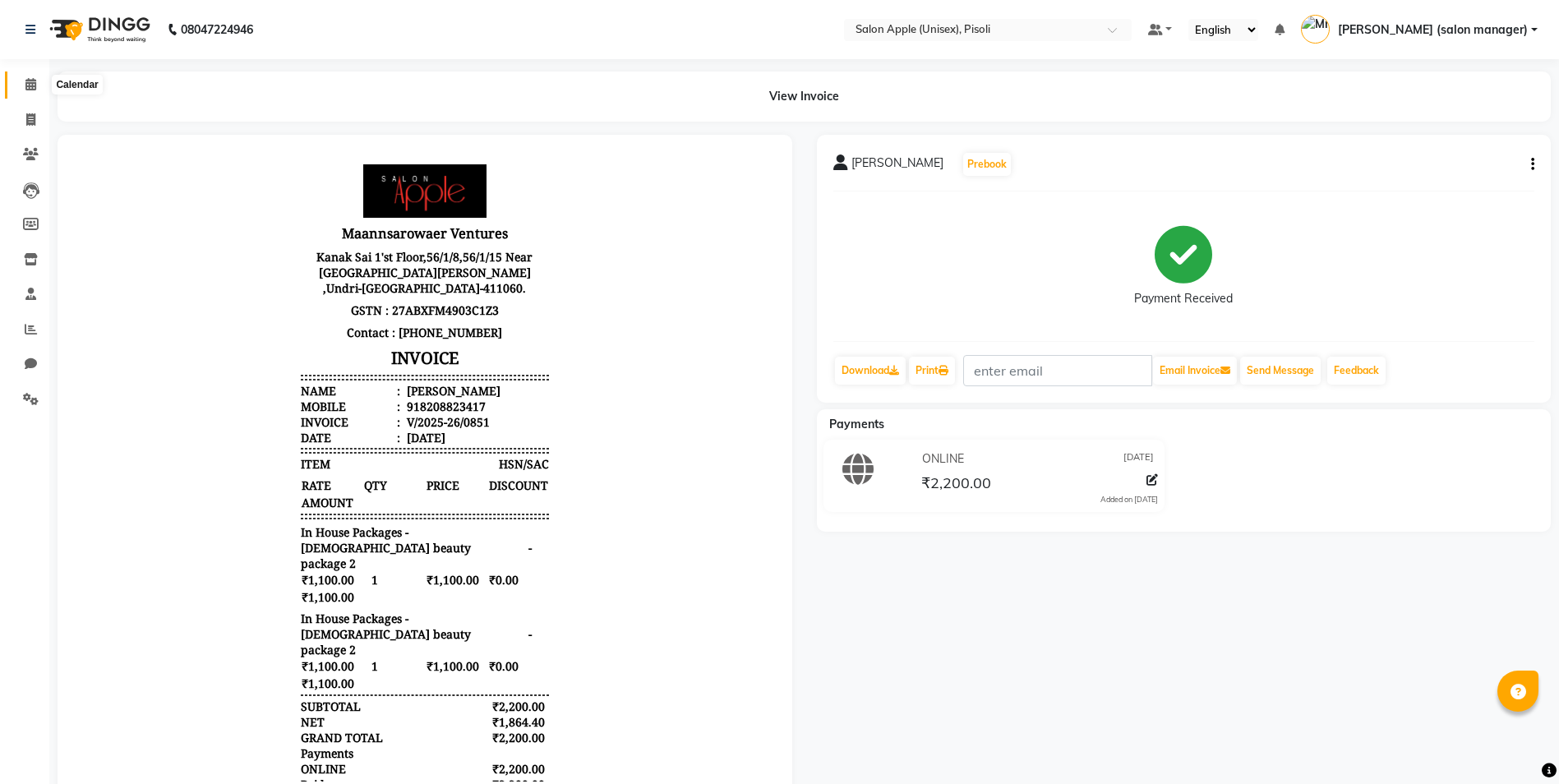
click at [28, 87] on icon at bounding box center [31, 84] width 11 height 12
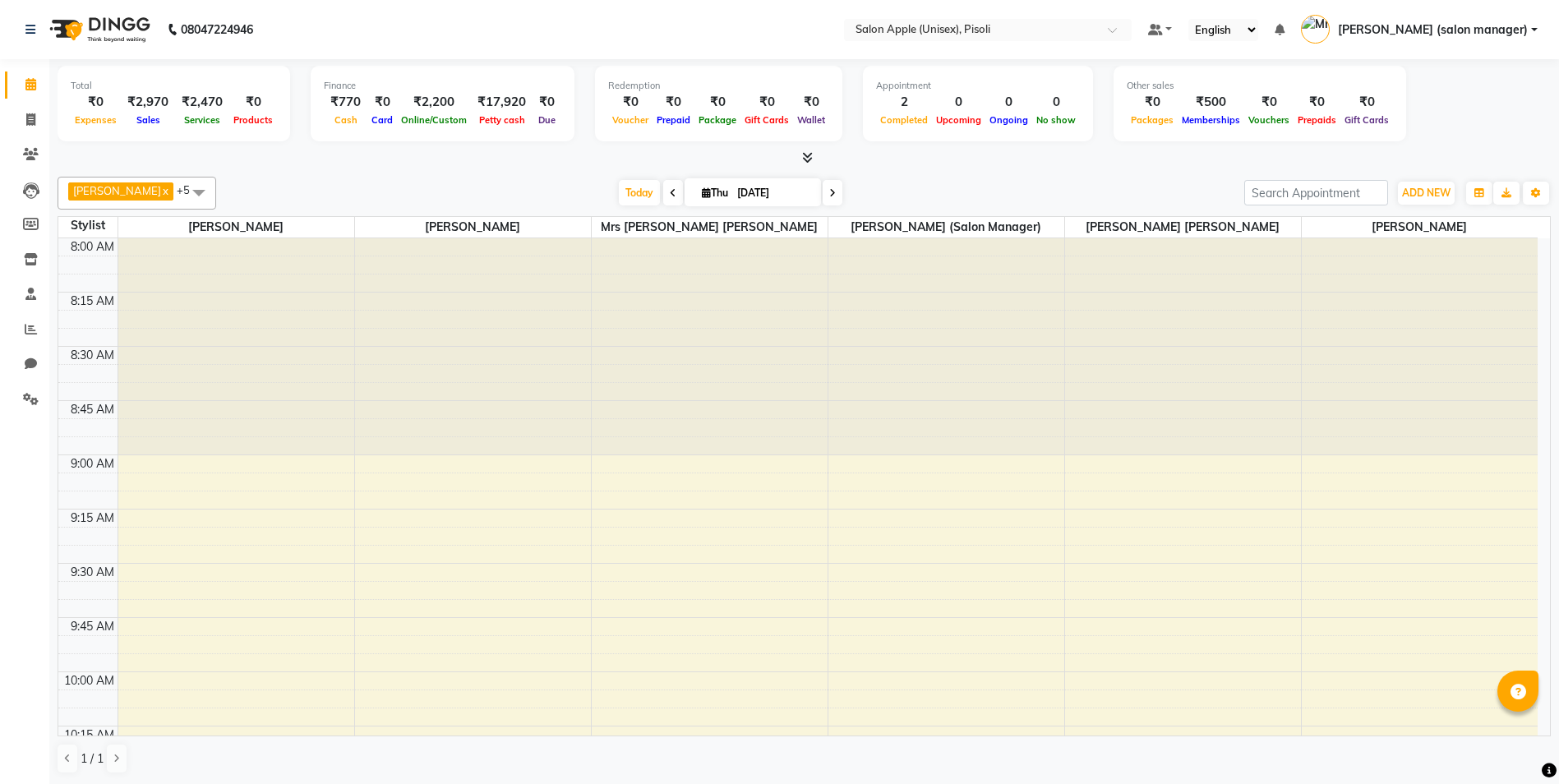
click at [808, 156] on icon at bounding box center [807, 157] width 11 height 12
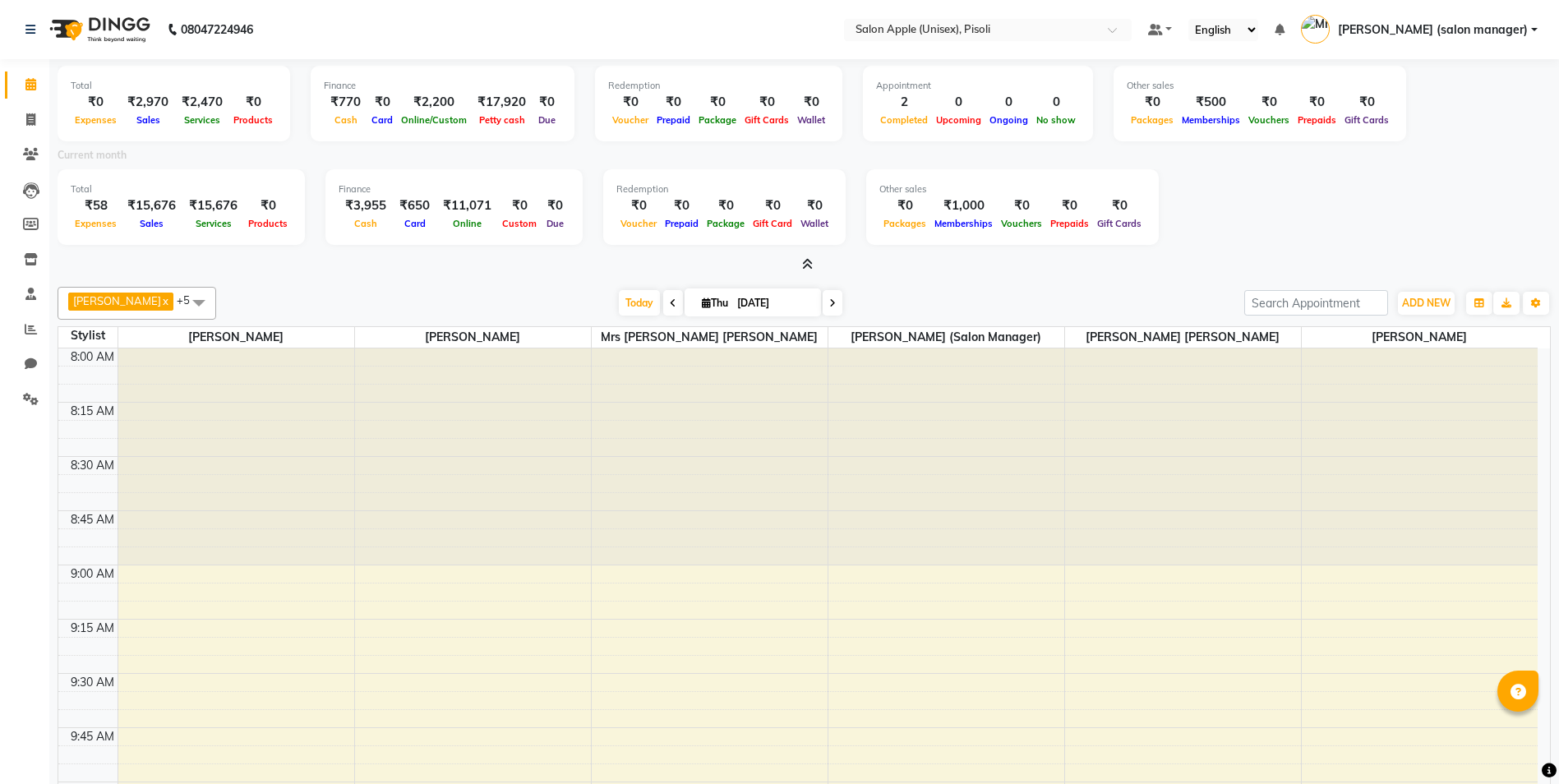
click at [809, 263] on icon at bounding box center [807, 264] width 11 height 12
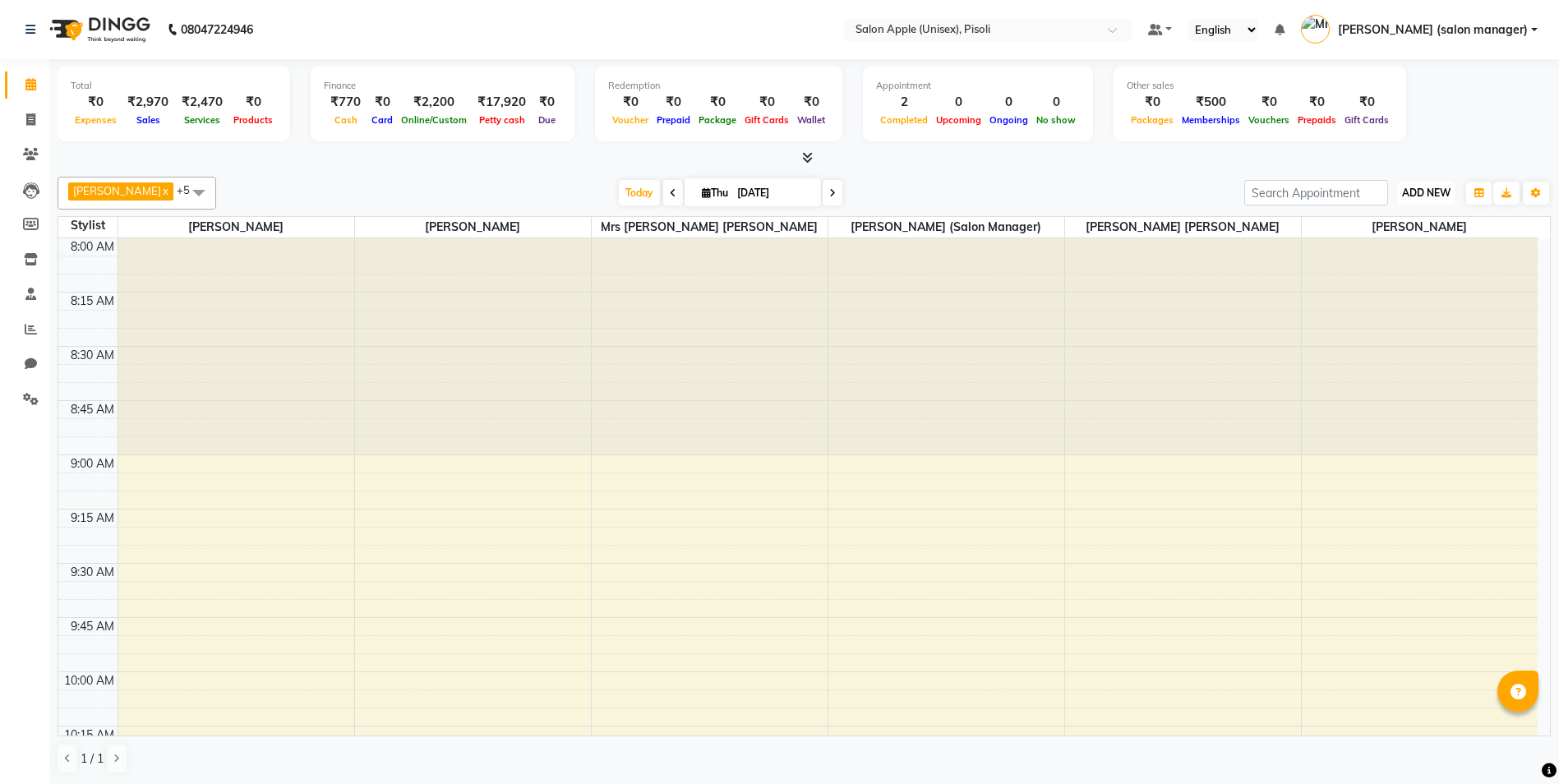
click at [1442, 194] on span "ADD NEW" at bounding box center [1427, 192] width 48 height 12
click at [1392, 251] on link "Add Invoice" at bounding box center [1389, 246] width 130 height 22
select select "service"
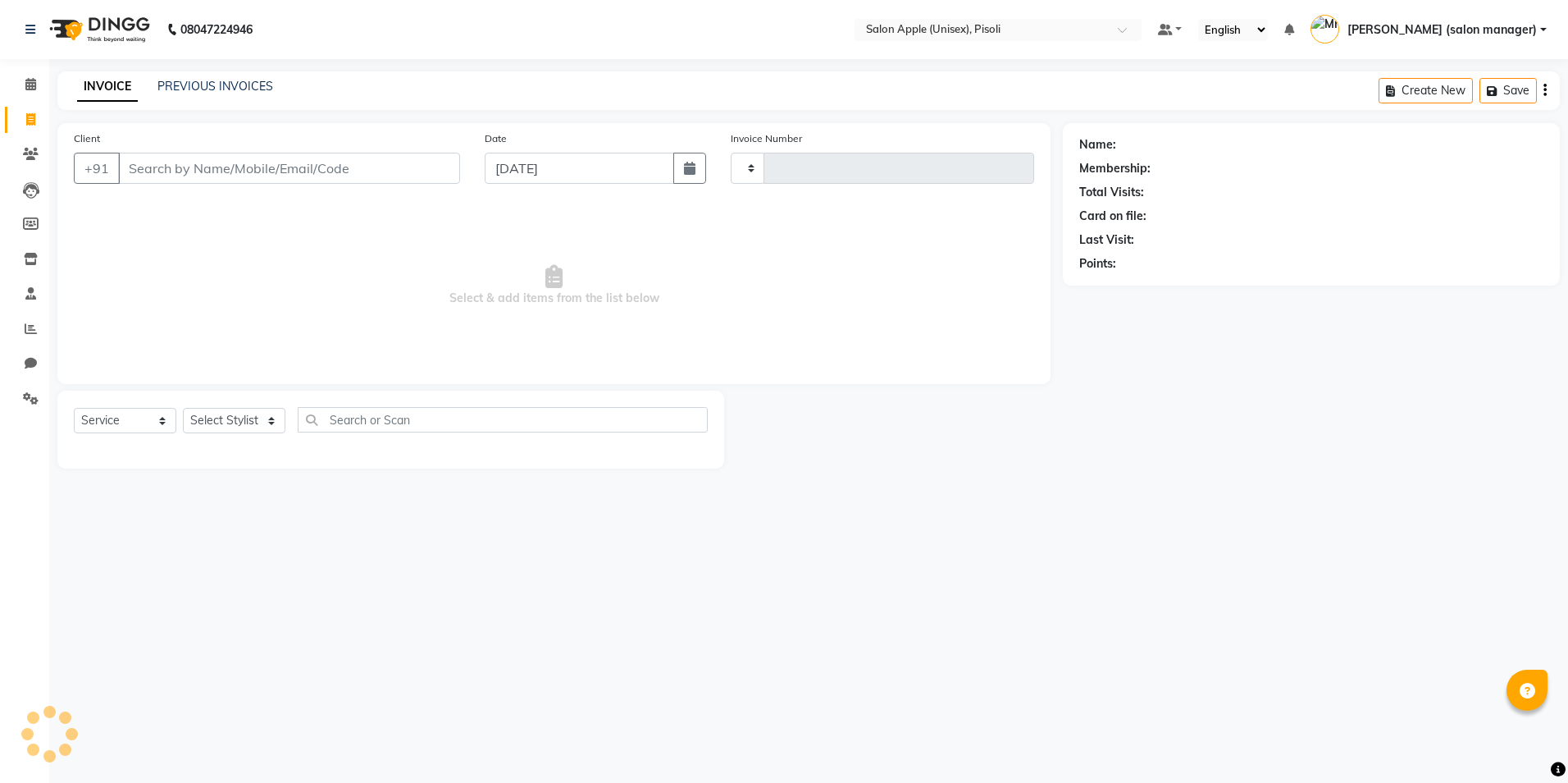
type input "0852"
select select "5282"
click at [37, 86] on span at bounding box center [31, 85] width 29 height 19
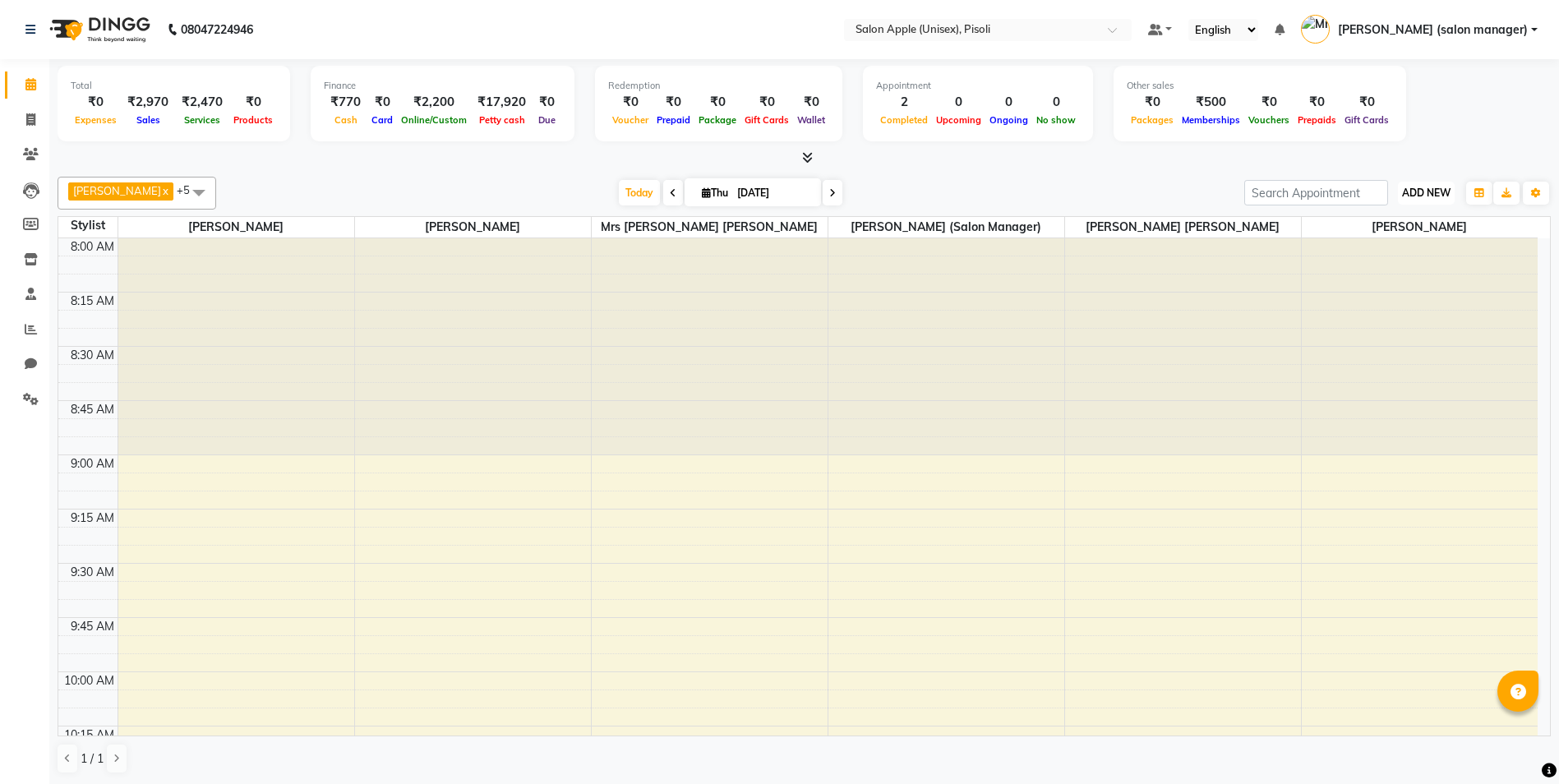
click at [1423, 198] on span "ADD NEW" at bounding box center [1427, 192] width 48 height 12
click at [1377, 268] on link "Add Expense" at bounding box center [1389, 267] width 130 height 22
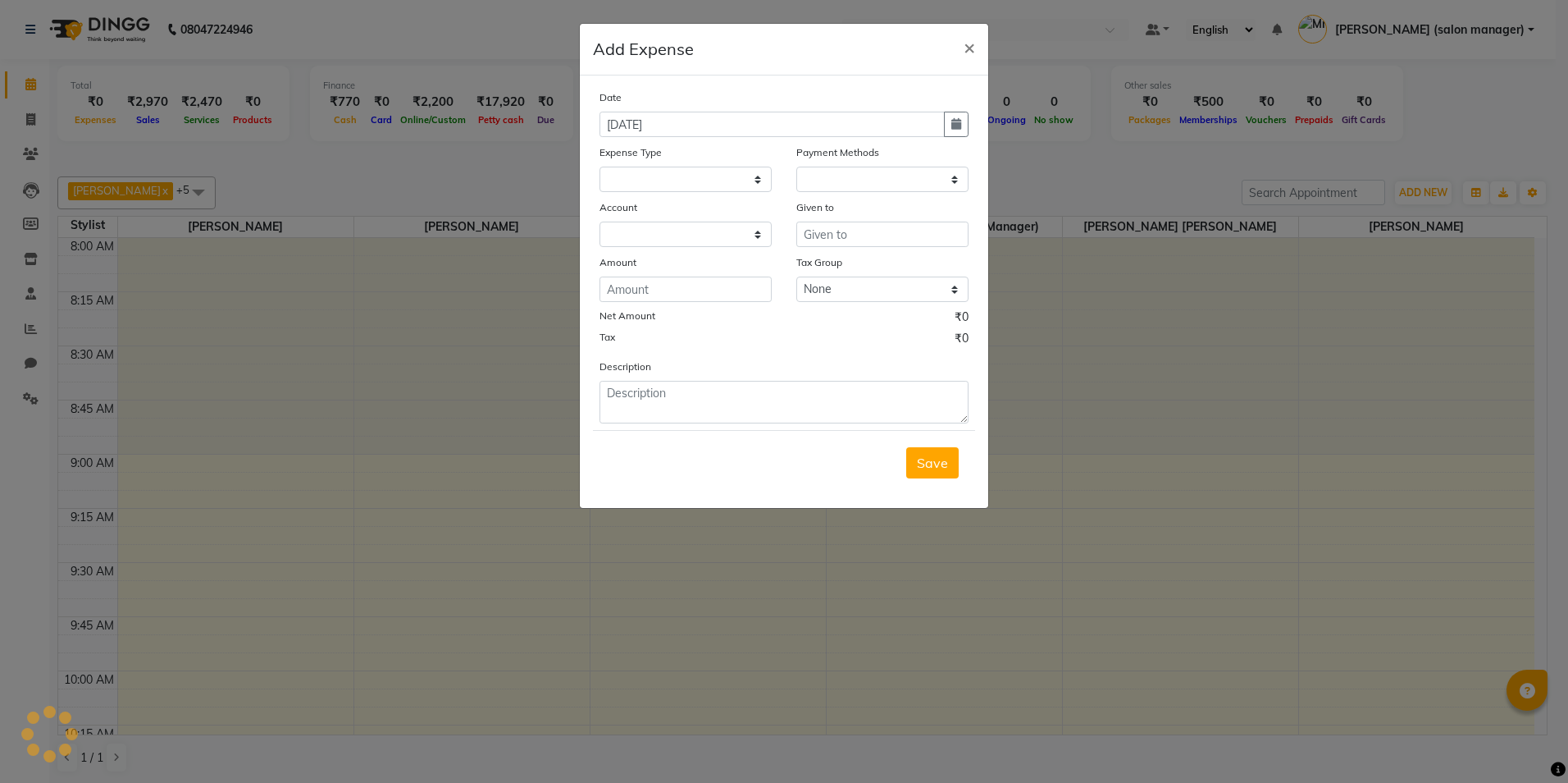
select select
select select "1"
select select "4195"
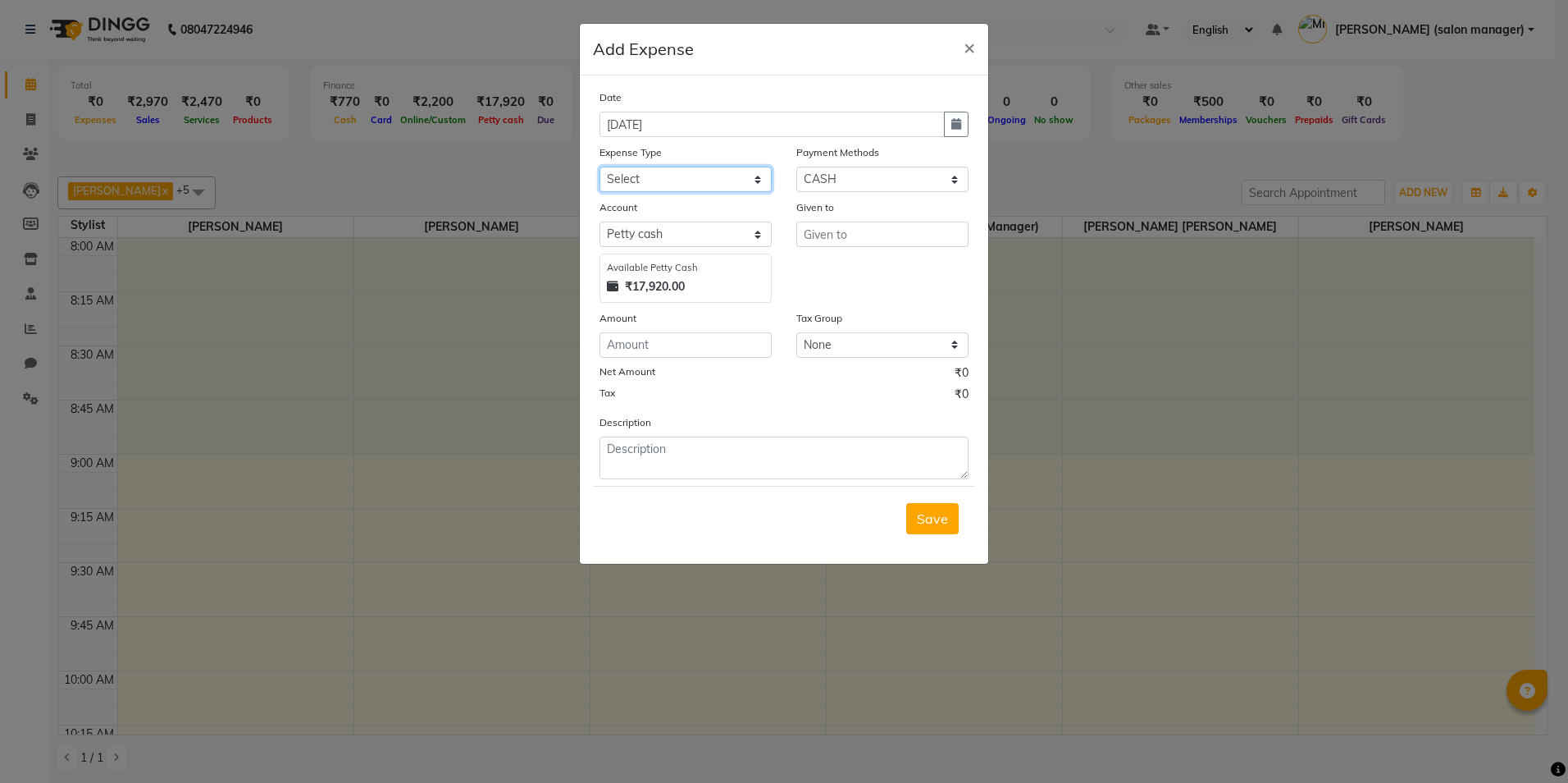
click at [680, 183] on select "Select CASH HANDED OVER TO OWNER client refund Client Snacks Donation Electrici…" at bounding box center [685, 179] width 172 height 26
select select "10349"
click at [599, 166] on select "Select CASH HANDED OVER TO OWNER client refund Client Snacks Donation Electrici…" at bounding box center [685, 179] width 172 height 26
click at [878, 239] on input "text" at bounding box center [882, 234] width 172 height 26
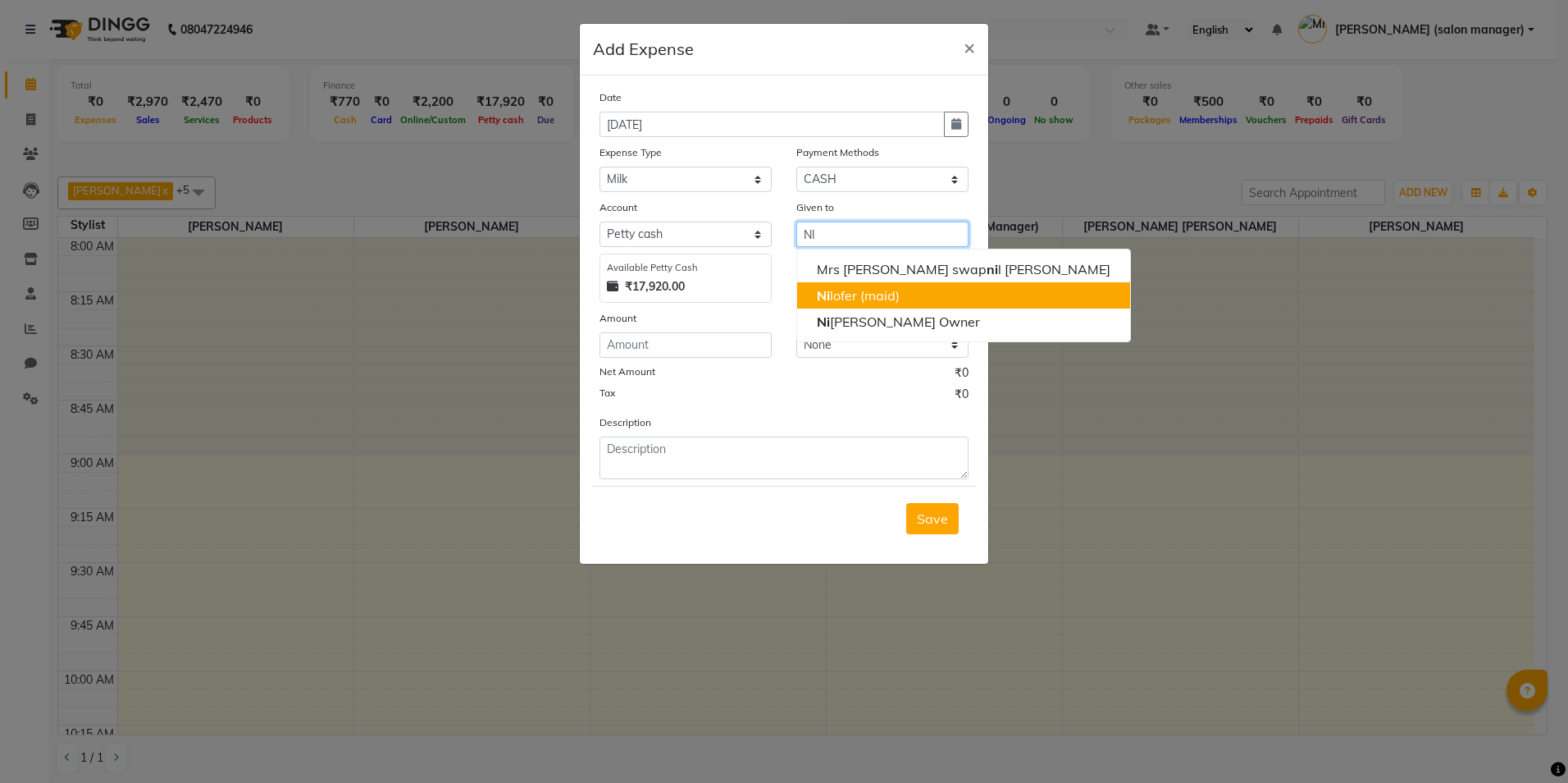
click at [872, 293] on ngb-highlight "Ni lofer (maid)" at bounding box center [858, 295] width 83 height 17
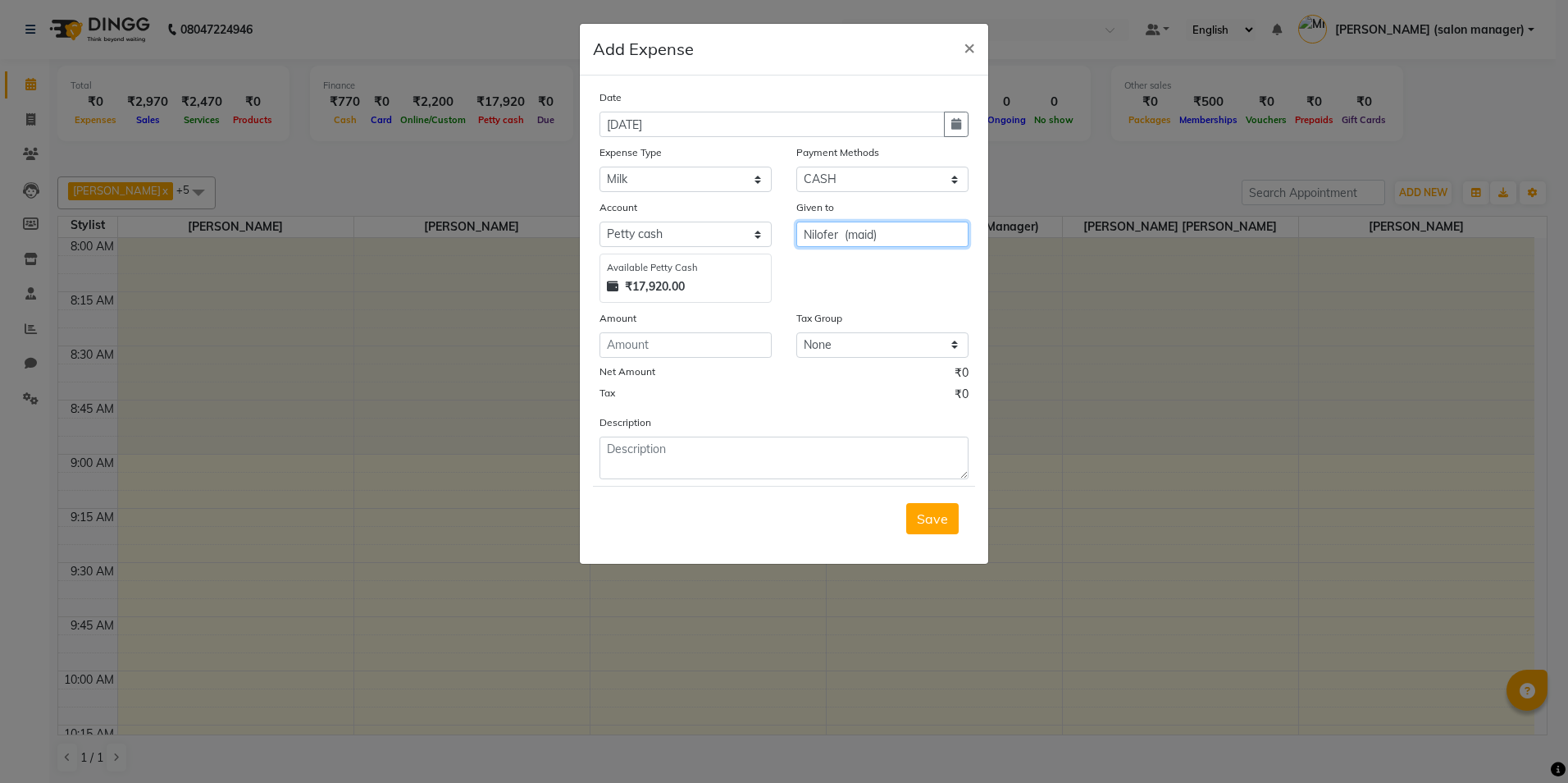
type input "Nilofer (maid)"
click at [678, 342] on input "number" at bounding box center [685, 345] width 172 height 26
type input "12"
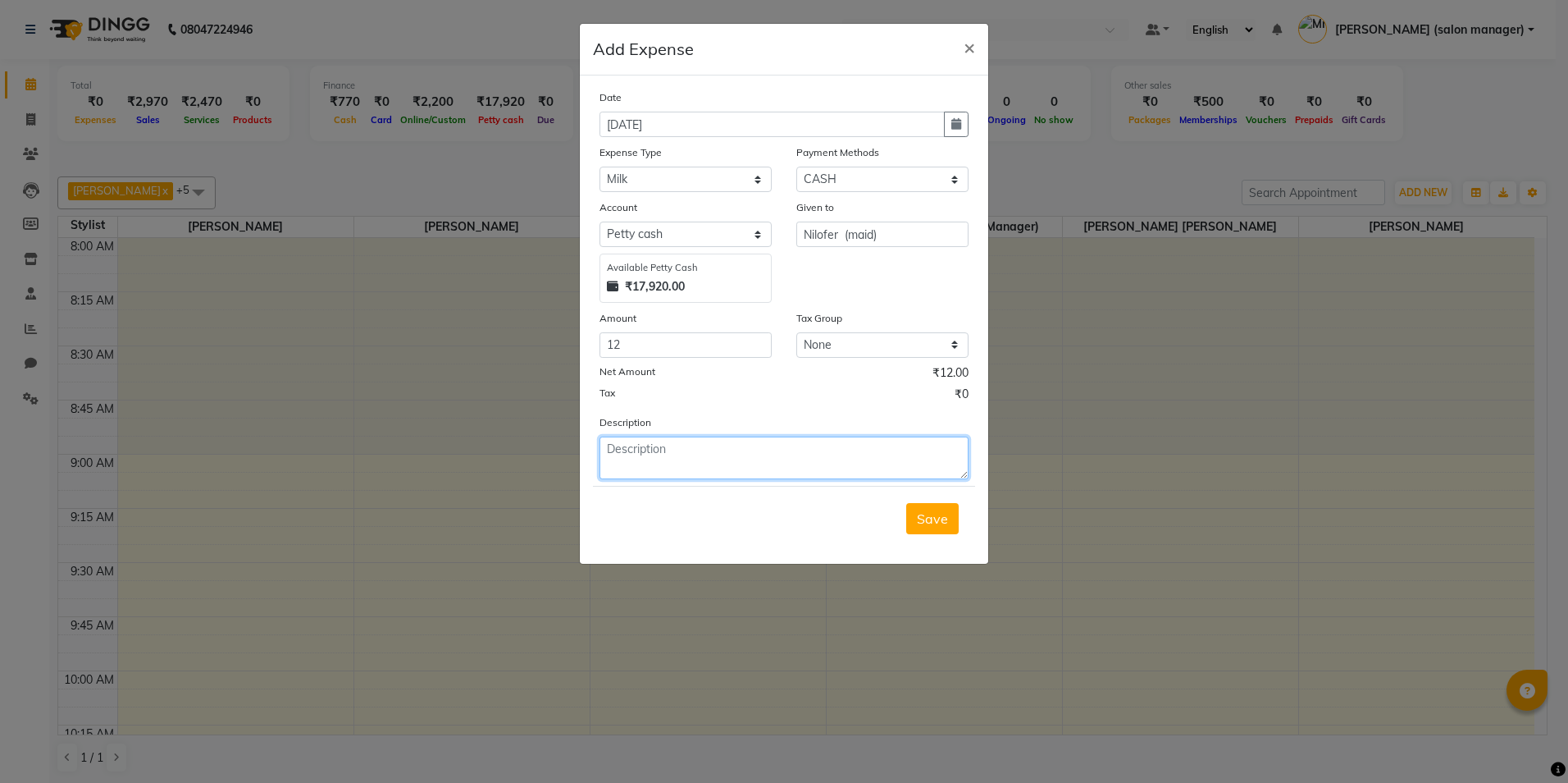
click at [631, 471] on textarea at bounding box center [784, 457] width 369 height 42
type textarea "MILK"
click at [922, 517] on span "Save" at bounding box center [932, 519] width 32 height 17
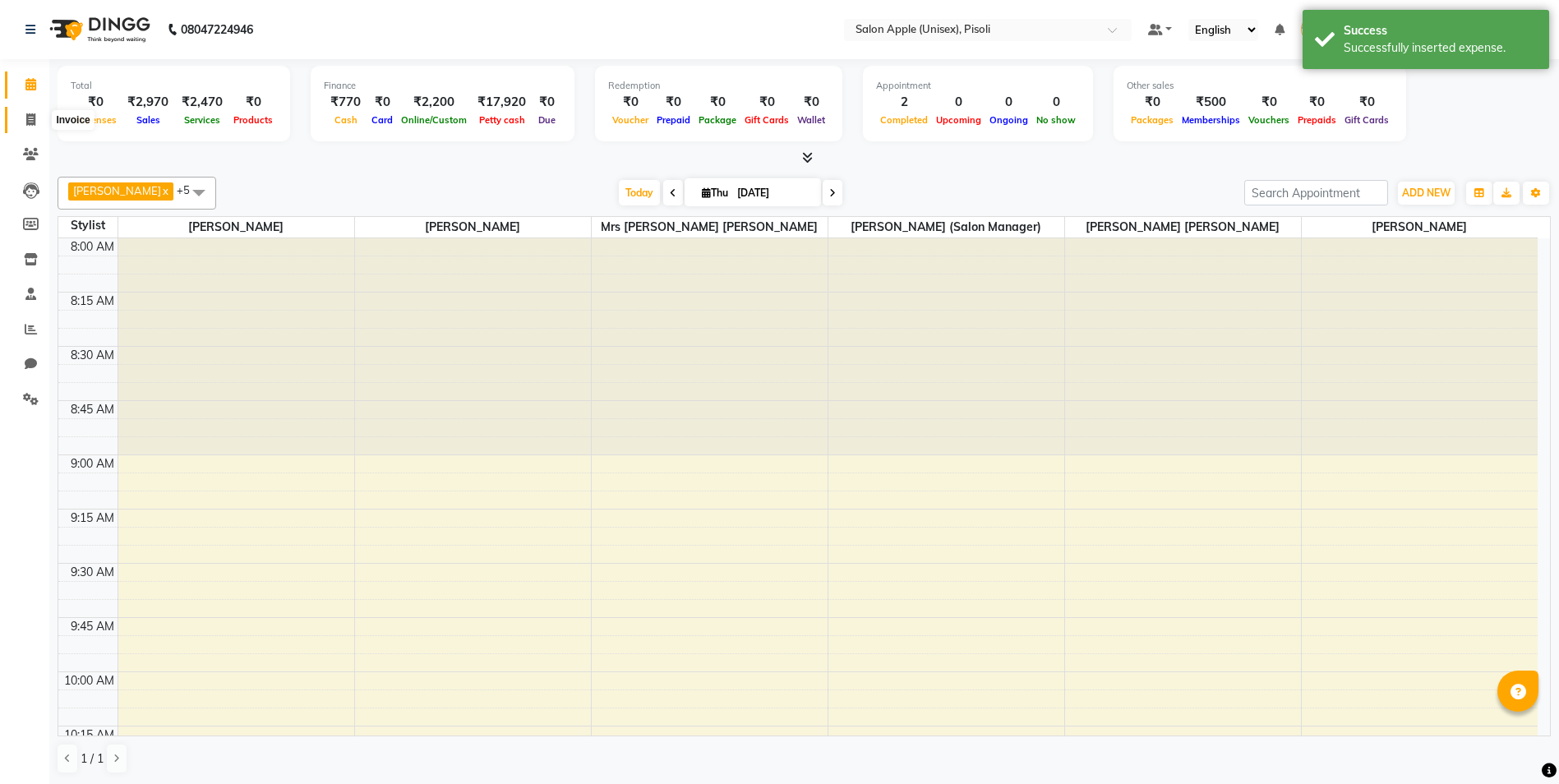
click at [24, 119] on span at bounding box center [31, 120] width 29 height 19
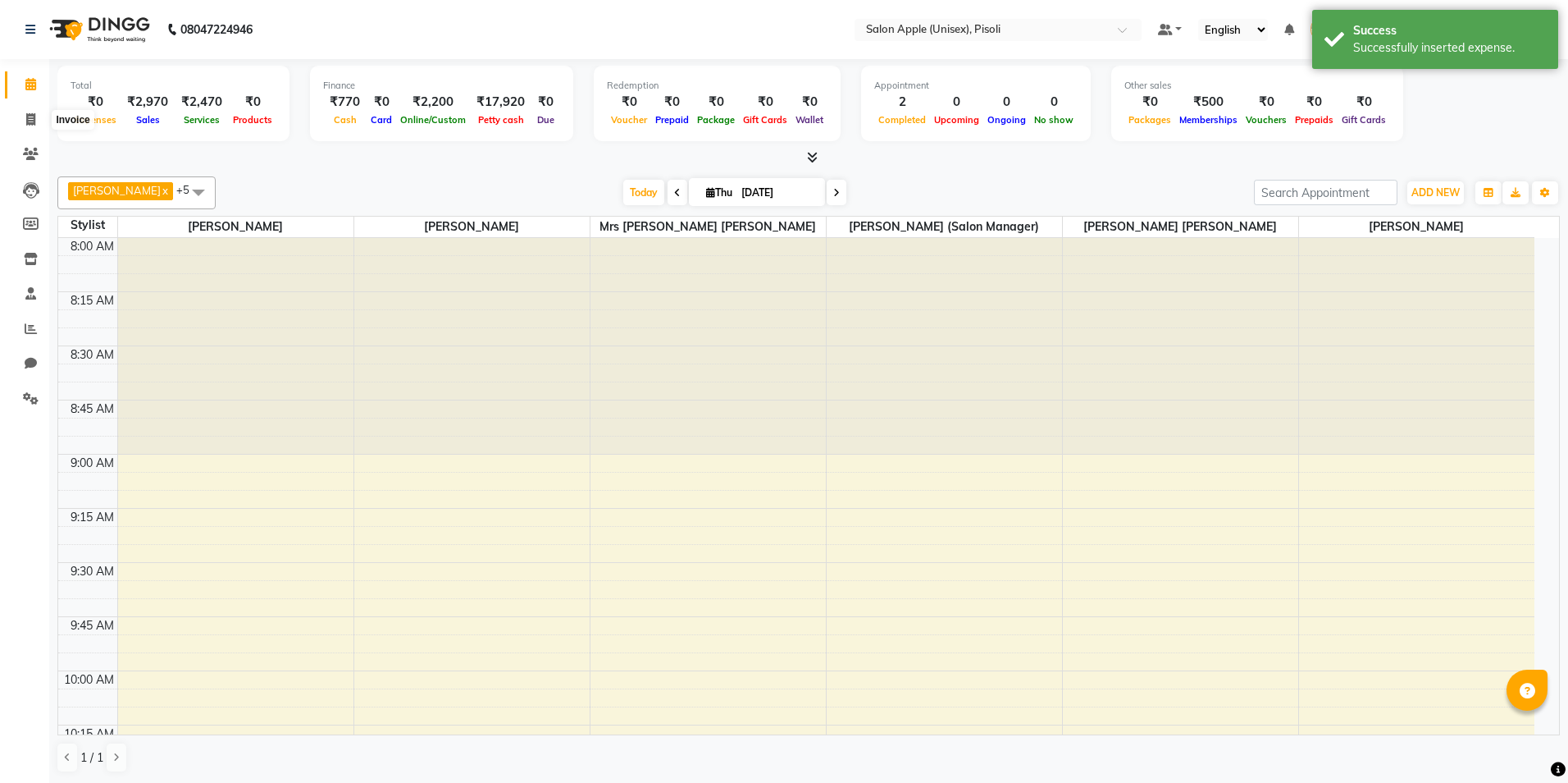
select select "service"
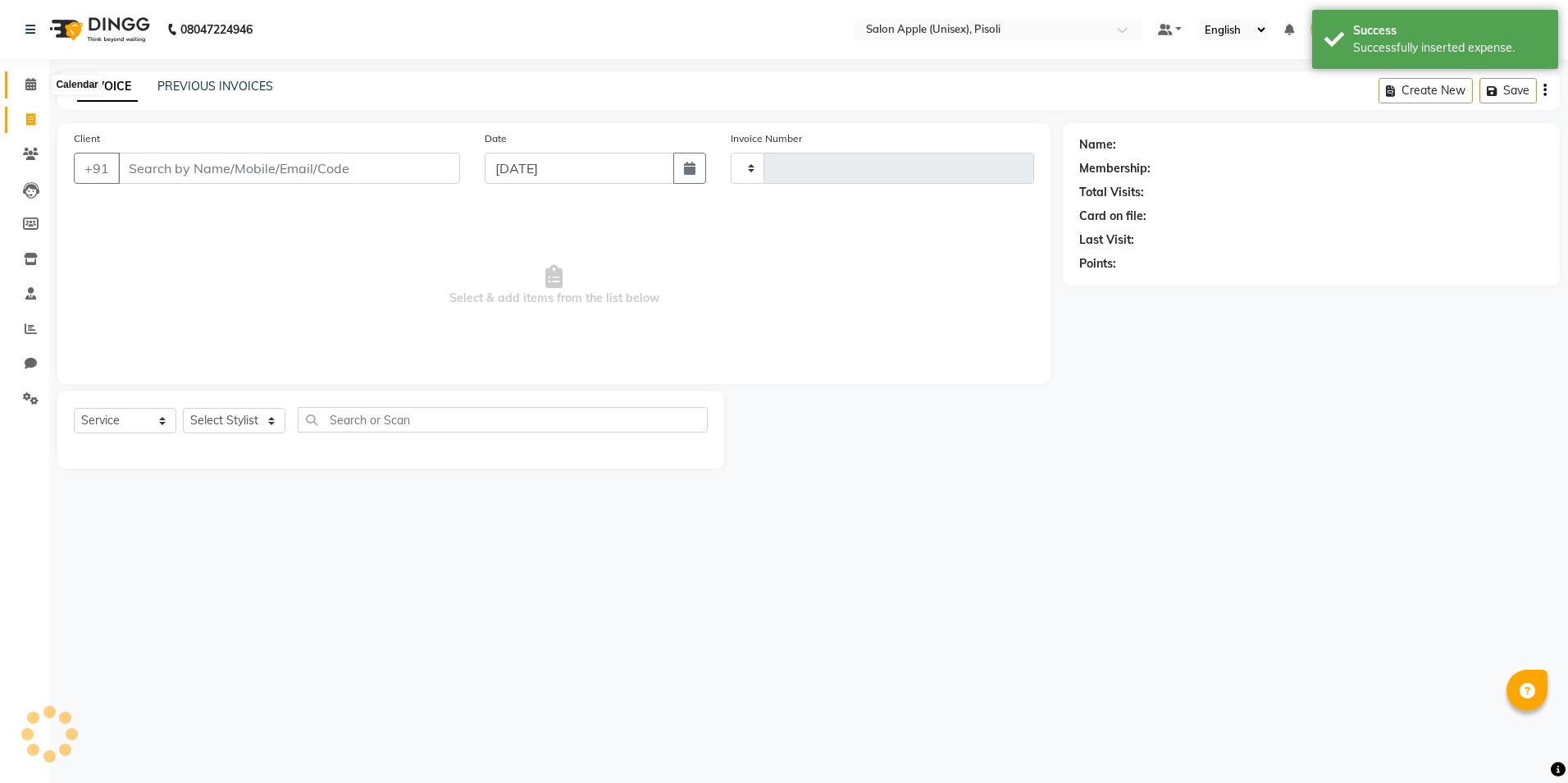
click at [27, 91] on span at bounding box center [31, 85] width 29 height 19
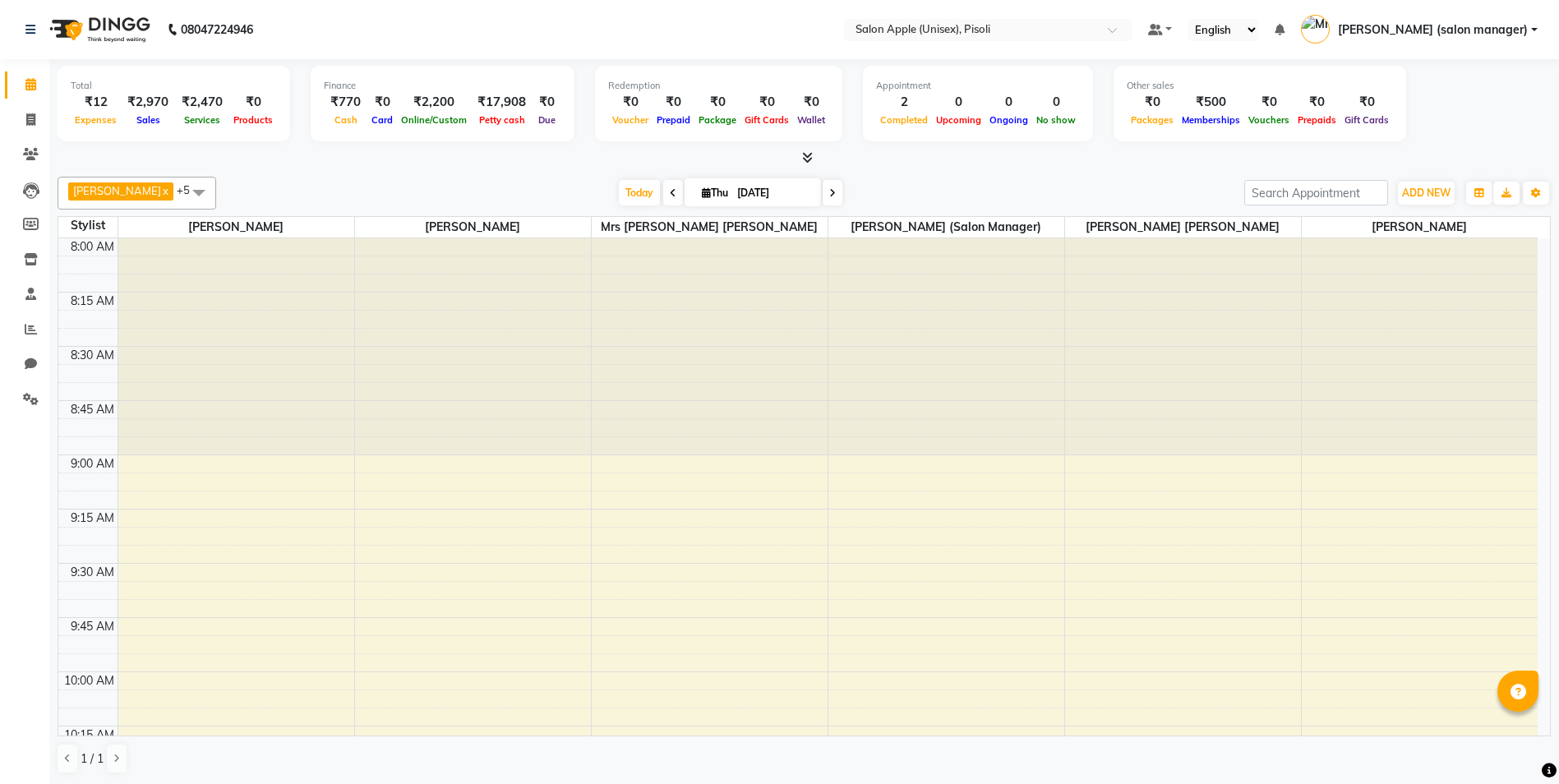
click at [490, 174] on div "[PERSON_NAME] x [PERSON_NAME] x VIDYA [PERSON_NAME] x [PERSON_NAME] (salon mana…" at bounding box center [804, 474] width 1493 height 610
